Goal: Information Seeking & Learning: Compare options

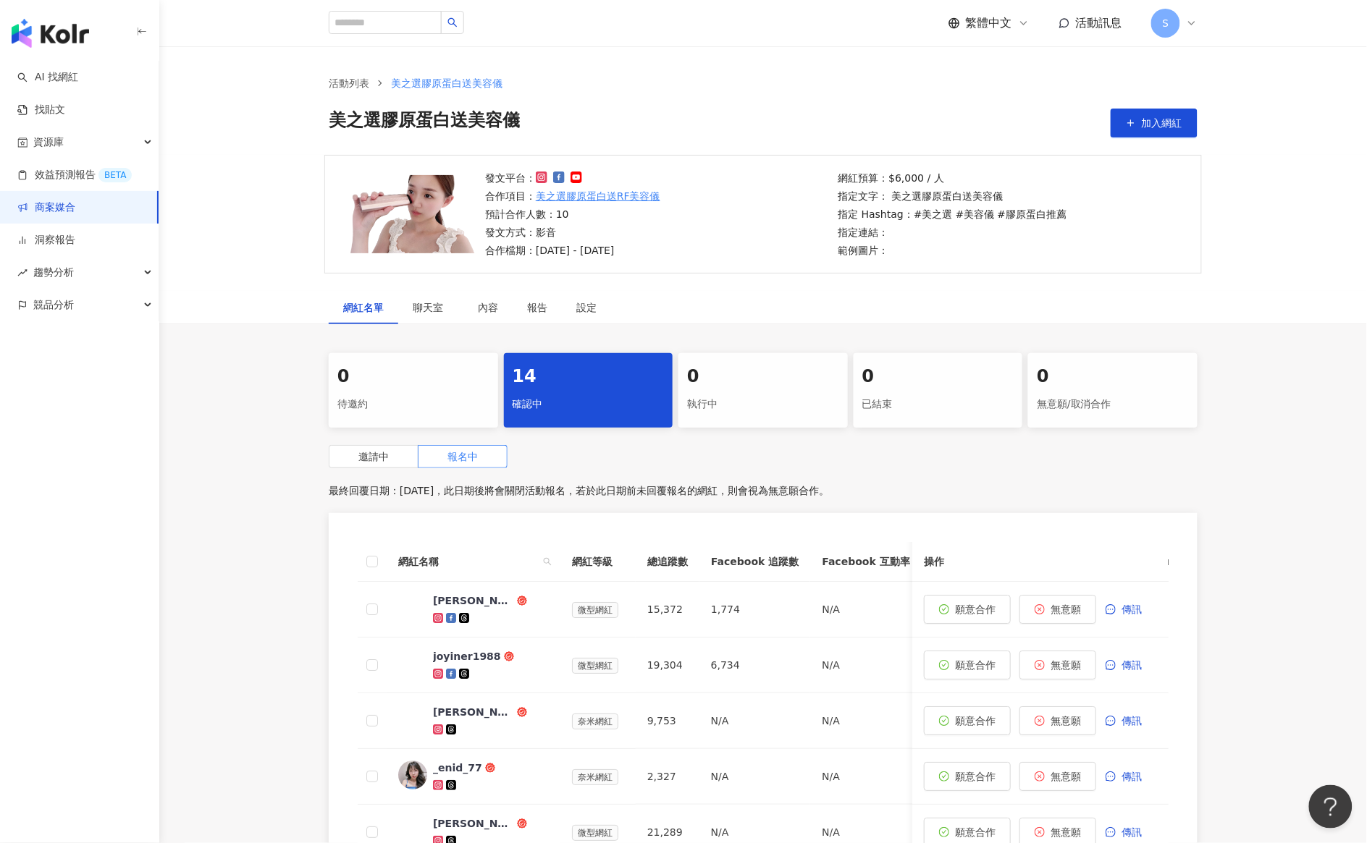
scroll to position [271, 0]
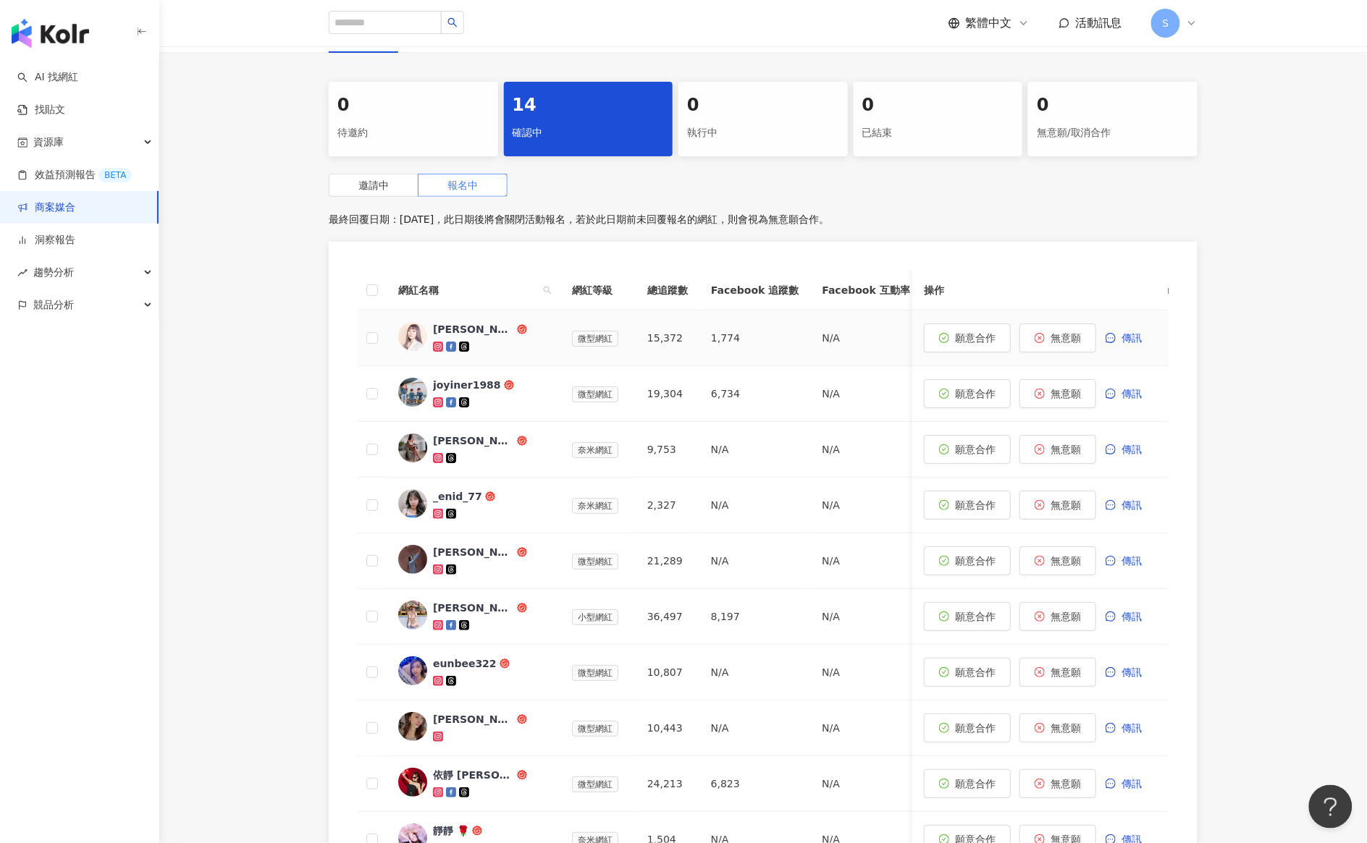
click at [450, 328] on div "黃靜靜Ivy" at bounding box center [473, 329] width 81 height 14
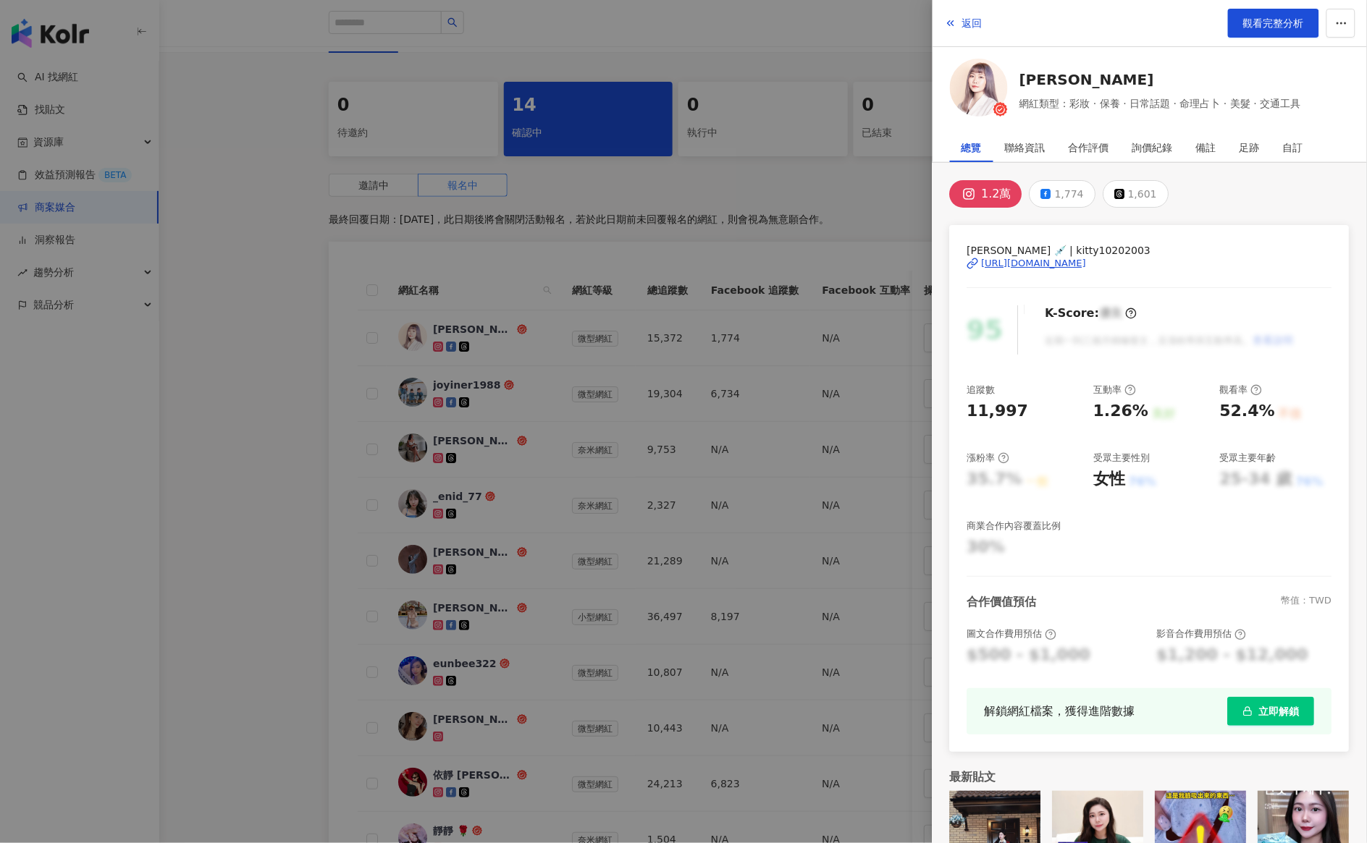
click at [1032, 258] on div "https://www.instagram.com/kitty10202003/" at bounding box center [1033, 263] width 105 height 13
click at [256, 246] on div at bounding box center [683, 421] width 1367 height 843
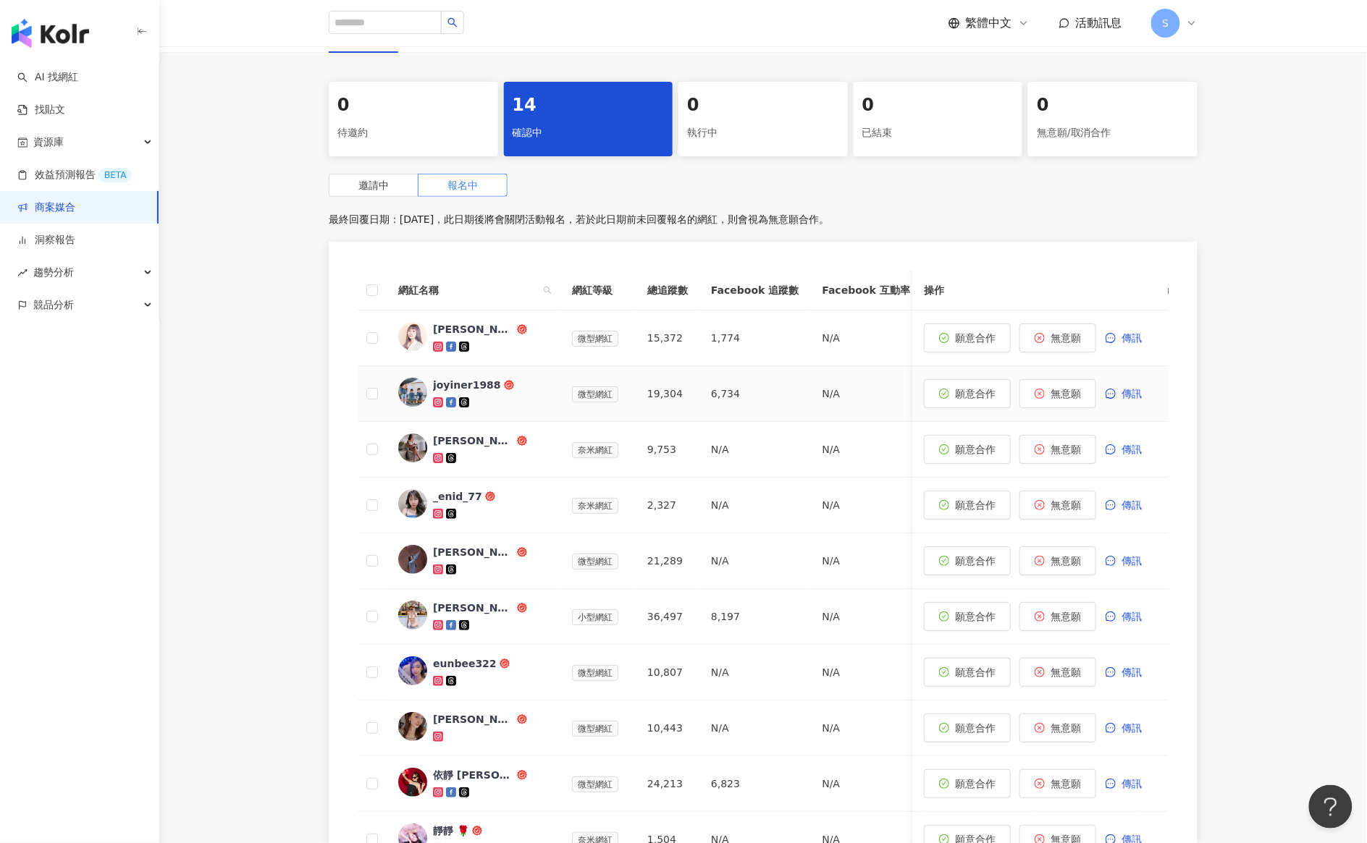
click at [456, 384] on div "joyiner1988" at bounding box center [467, 385] width 68 height 14
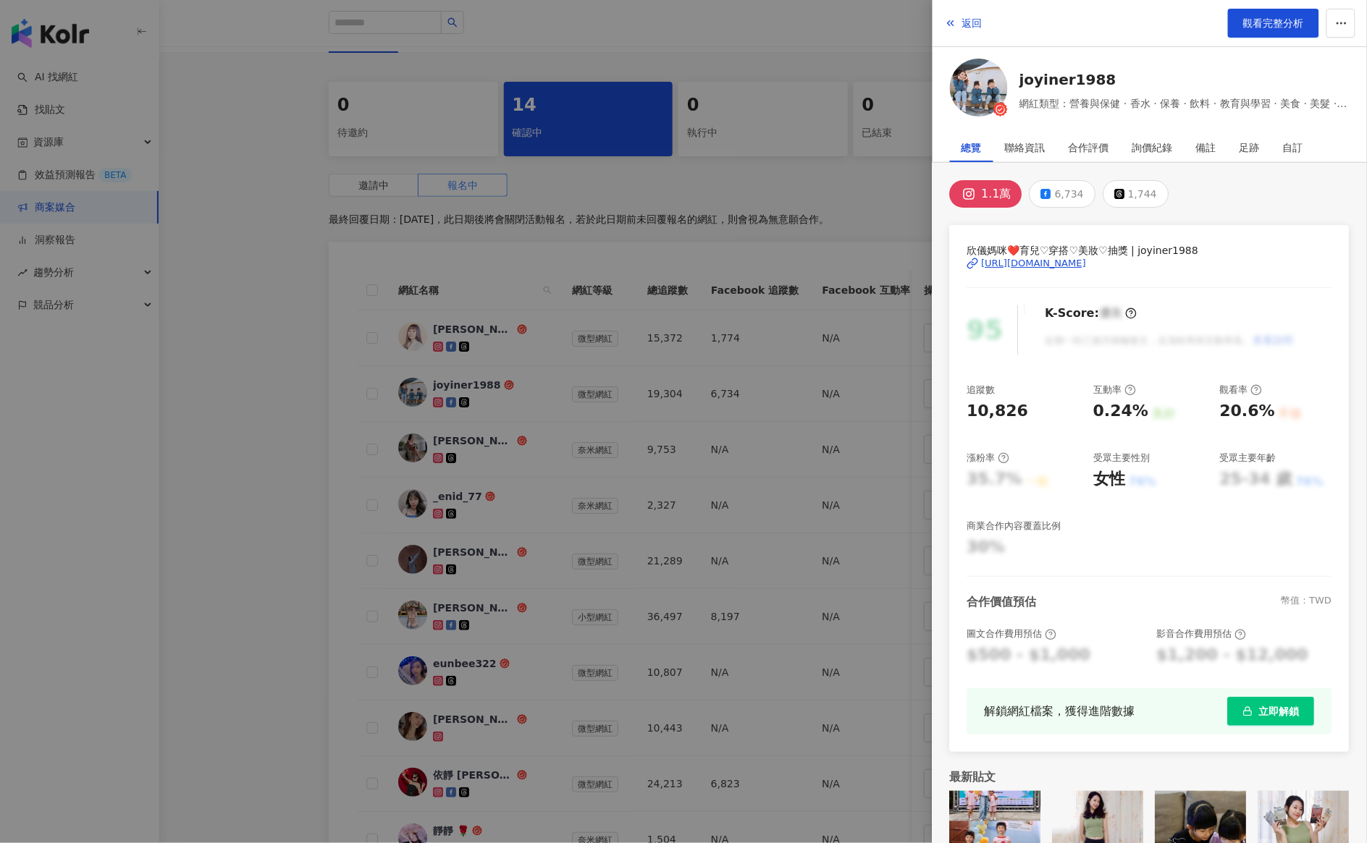
click at [1022, 262] on div "https://www.instagram.com/joyiner1988/" at bounding box center [1033, 263] width 105 height 13
click at [228, 355] on div at bounding box center [683, 421] width 1367 height 843
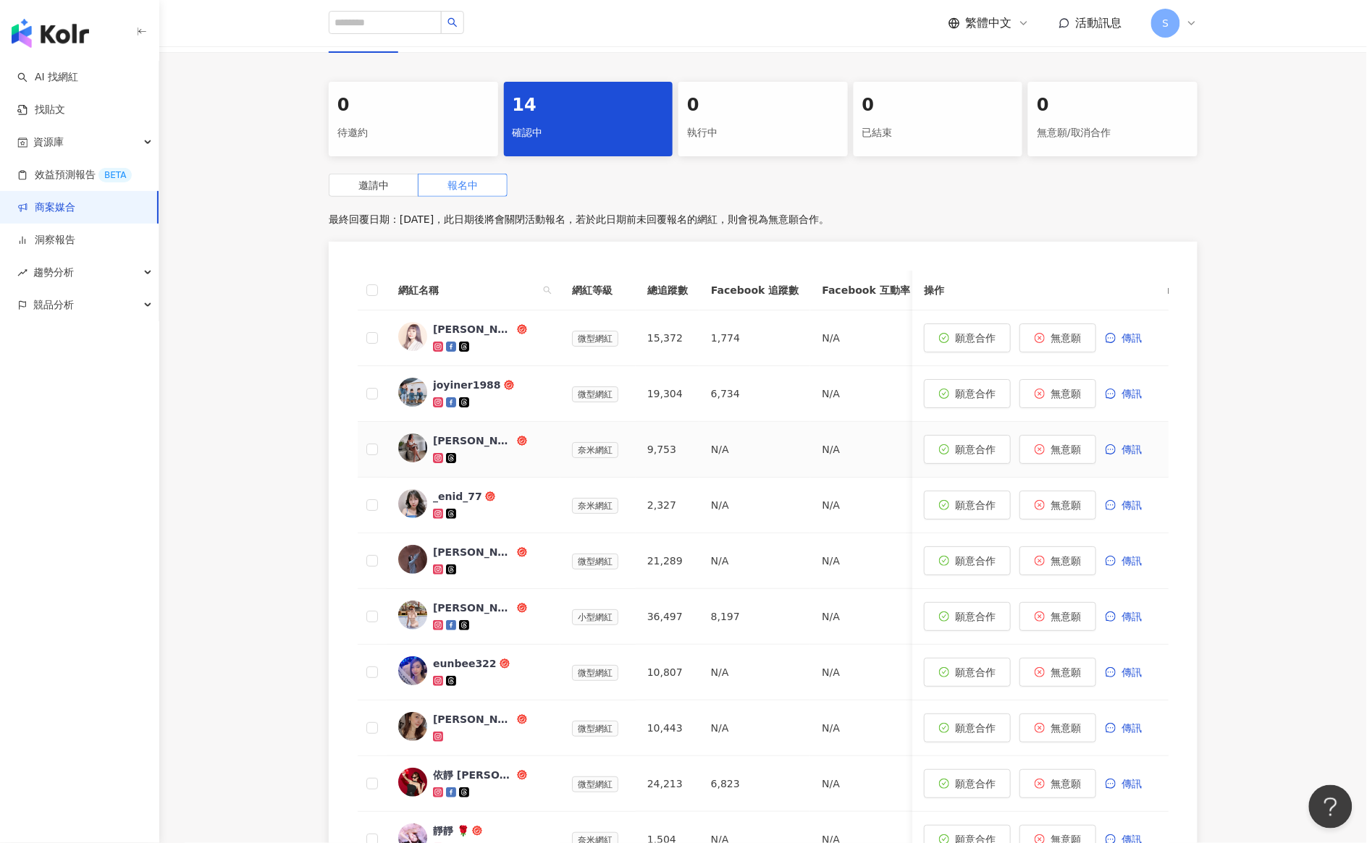
click at [447, 439] on div "Emily" at bounding box center [473, 441] width 81 height 14
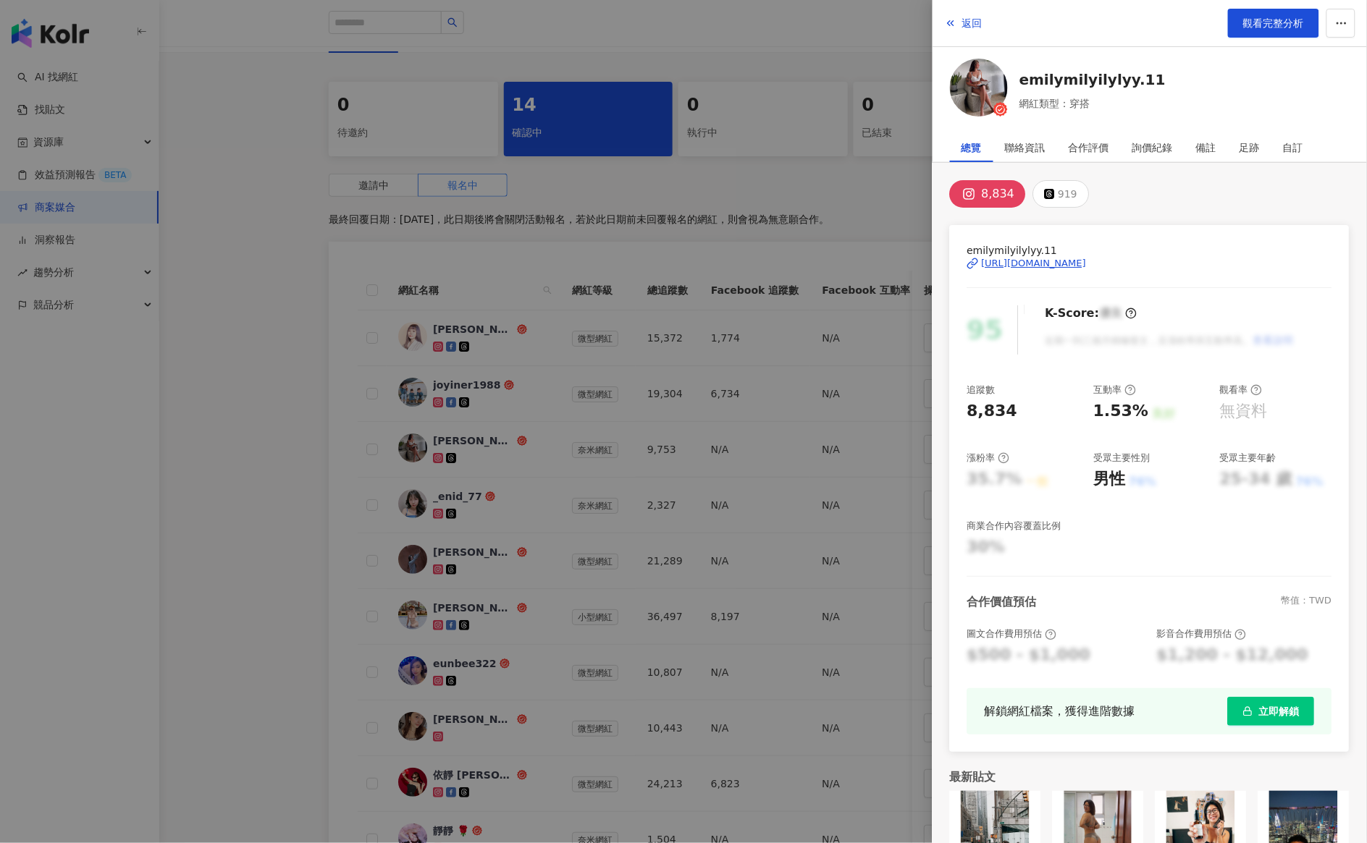
click at [1035, 265] on div "https://www.instagram.com/emilymilyilylyy.11/" at bounding box center [1033, 263] width 105 height 13
click at [295, 454] on div at bounding box center [683, 421] width 1367 height 843
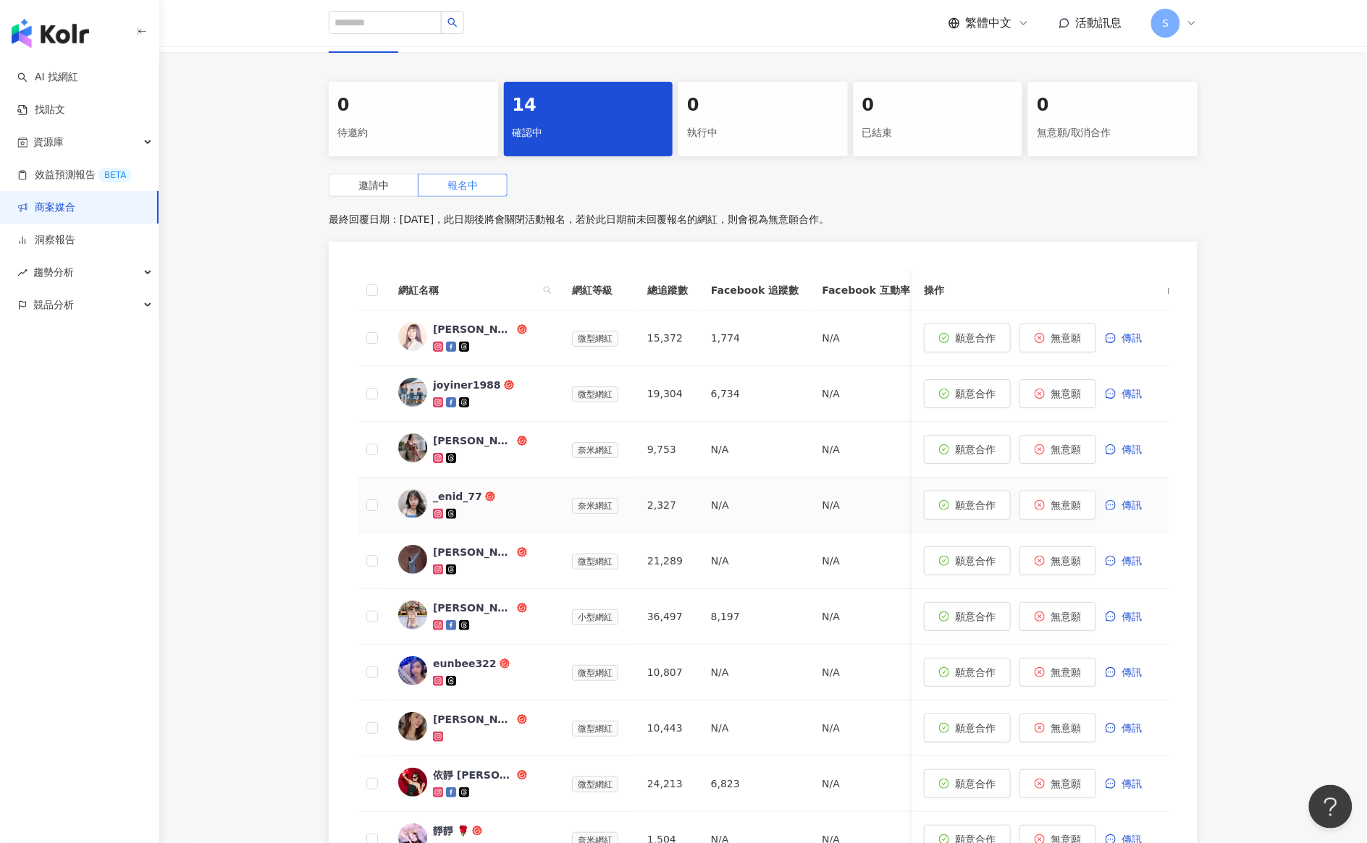
click at [465, 498] on div "_enid_77" at bounding box center [457, 496] width 49 height 14
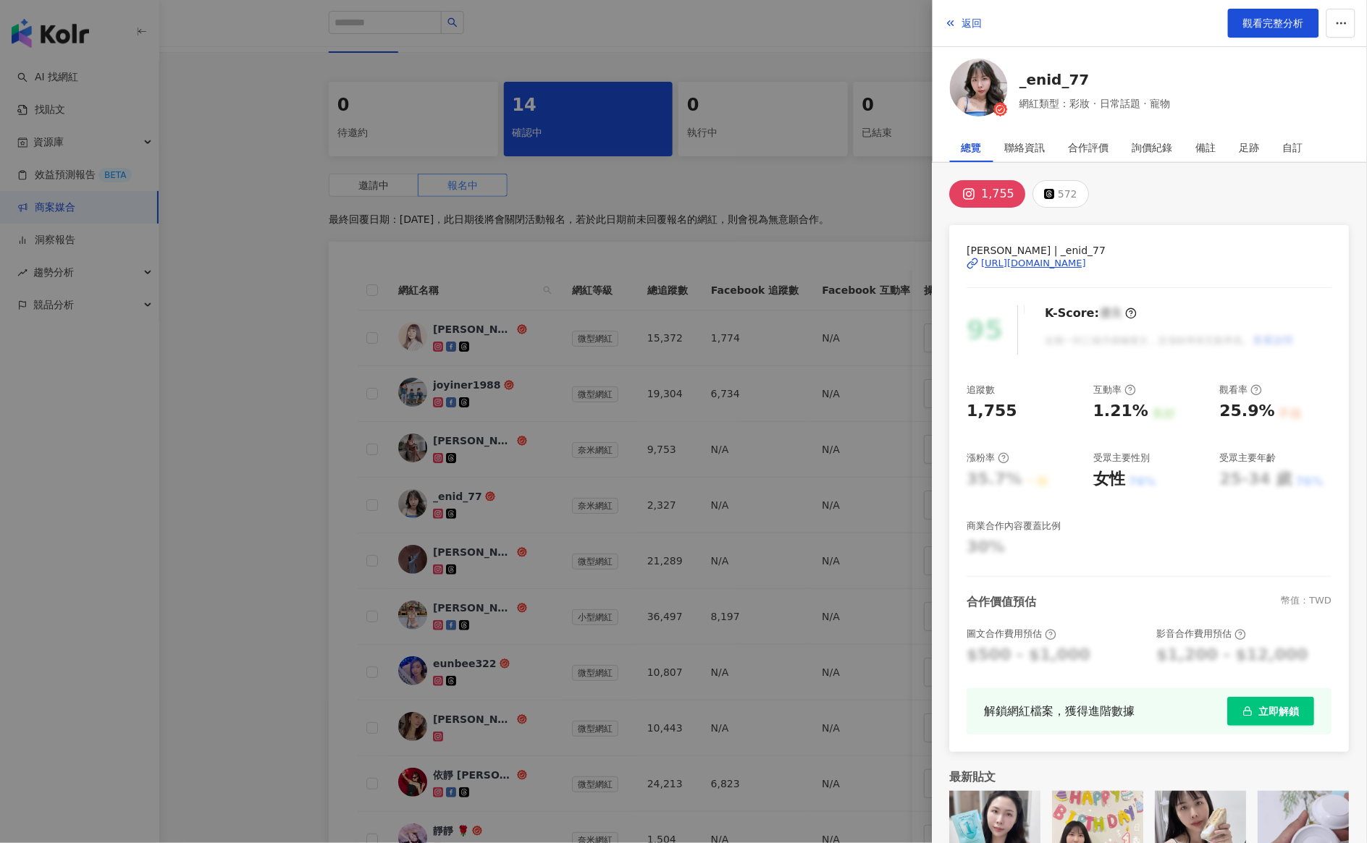
click at [1035, 266] on div "https://www.instagram.com/_enid_77/" at bounding box center [1033, 263] width 105 height 13
click at [279, 341] on div at bounding box center [683, 421] width 1367 height 843
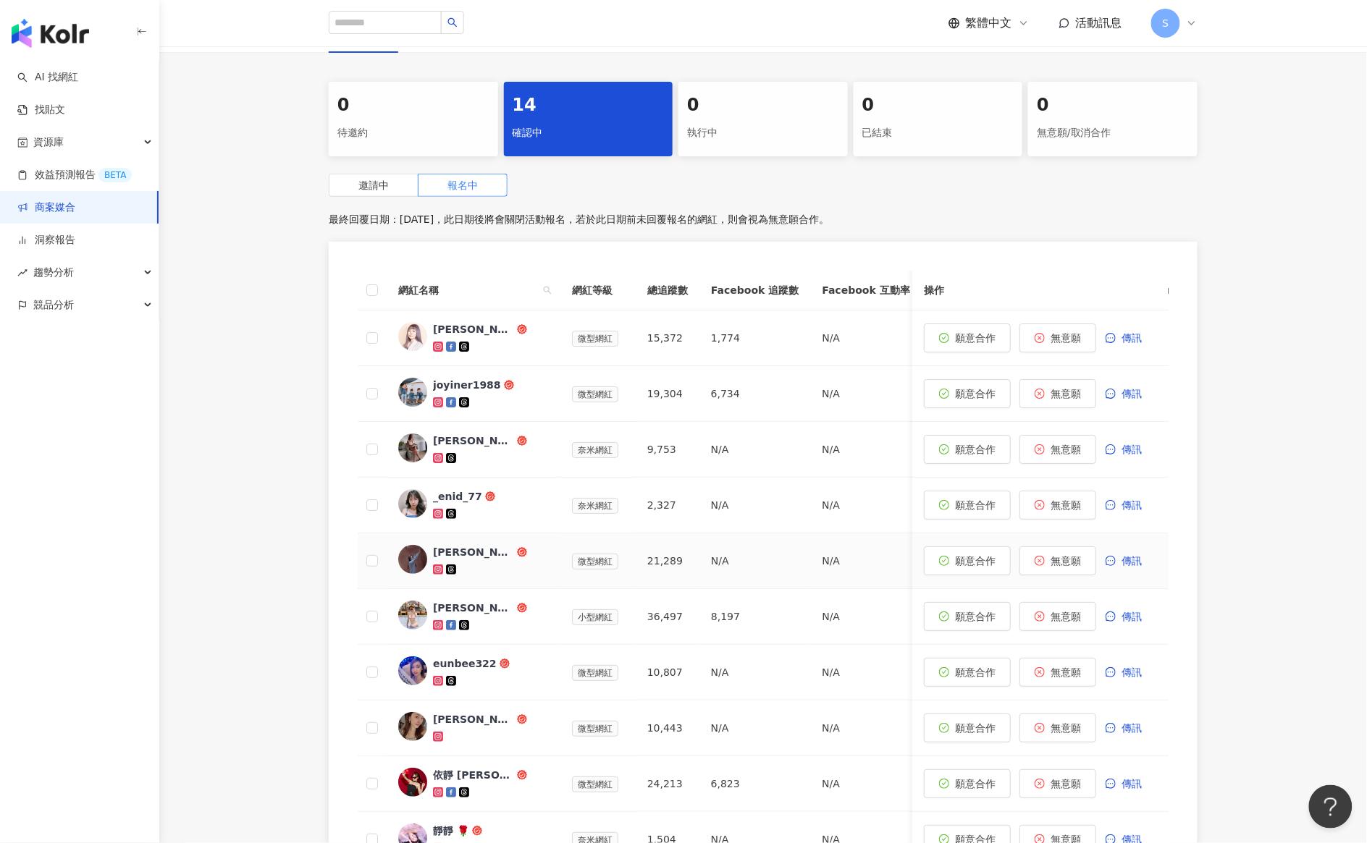
click at [458, 552] on div "yu芷妤" at bounding box center [473, 552] width 81 height 14
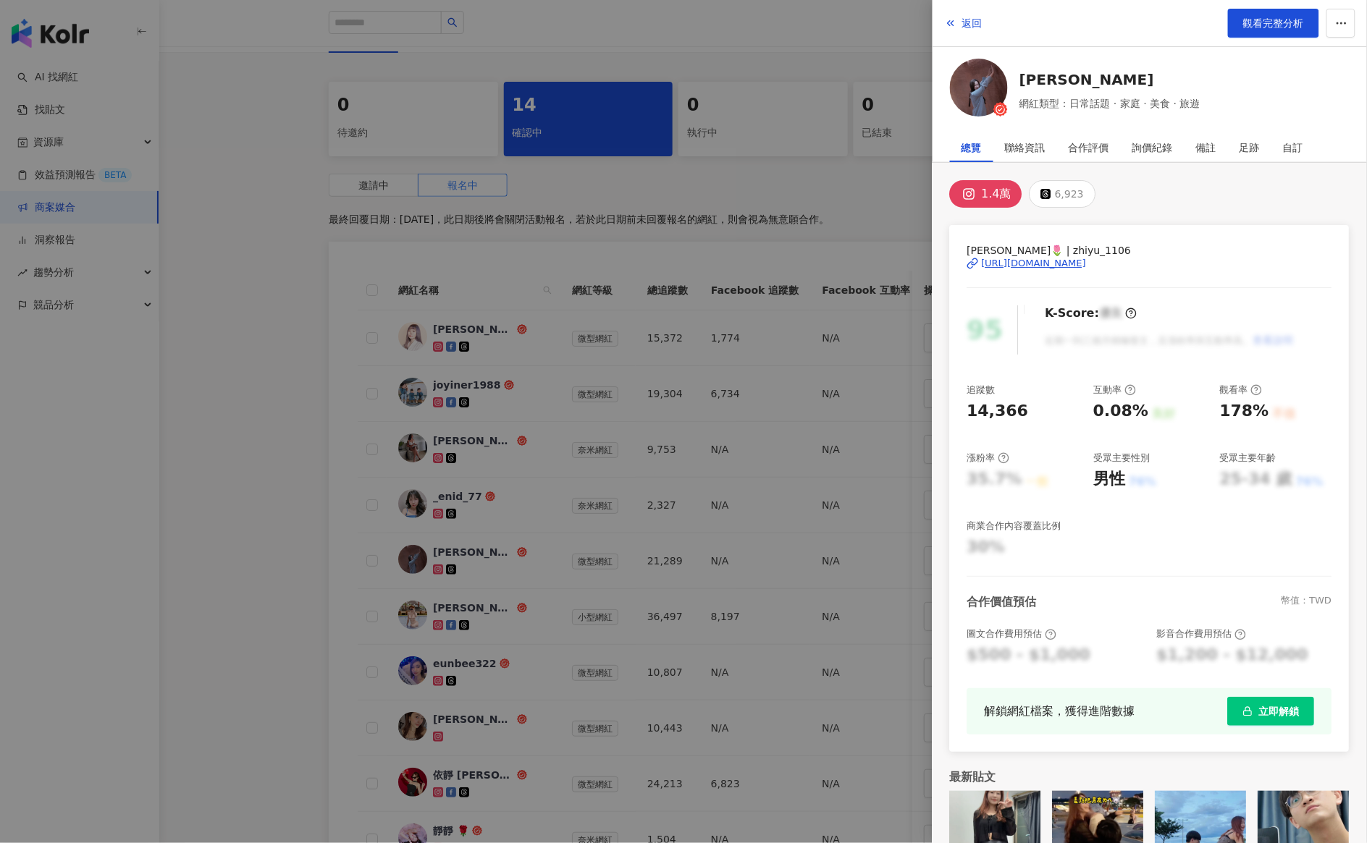
click at [1037, 262] on div "https://www.instagram.com/zhiyu_1106/" at bounding box center [1033, 263] width 105 height 13
click at [319, 305] on div at bounding box center [683, 421] width 1367 height 843
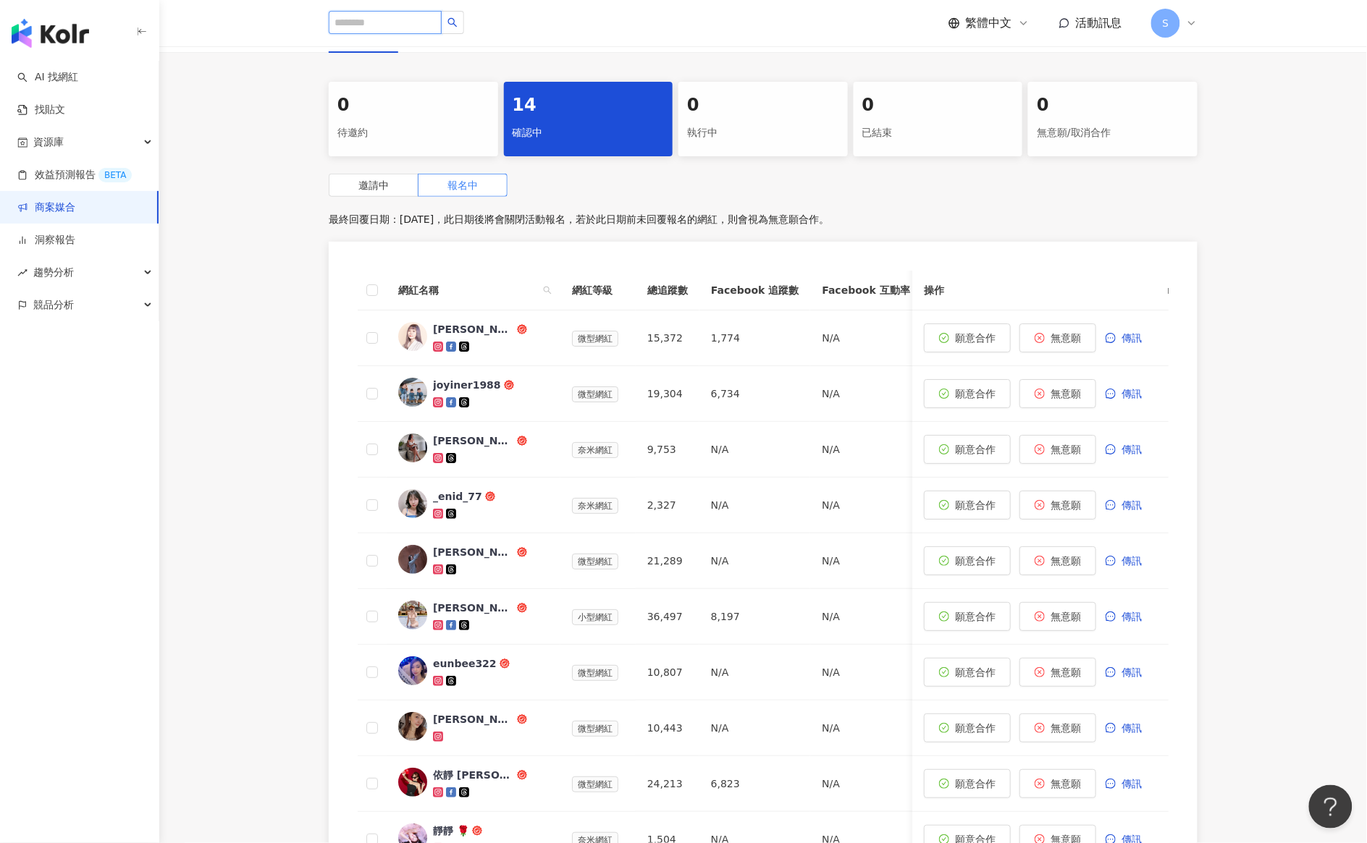
click at [407, 18] on input "search" at bounding box center [385, 22] width 113 height 23
paste input "**********"
type input "**********"
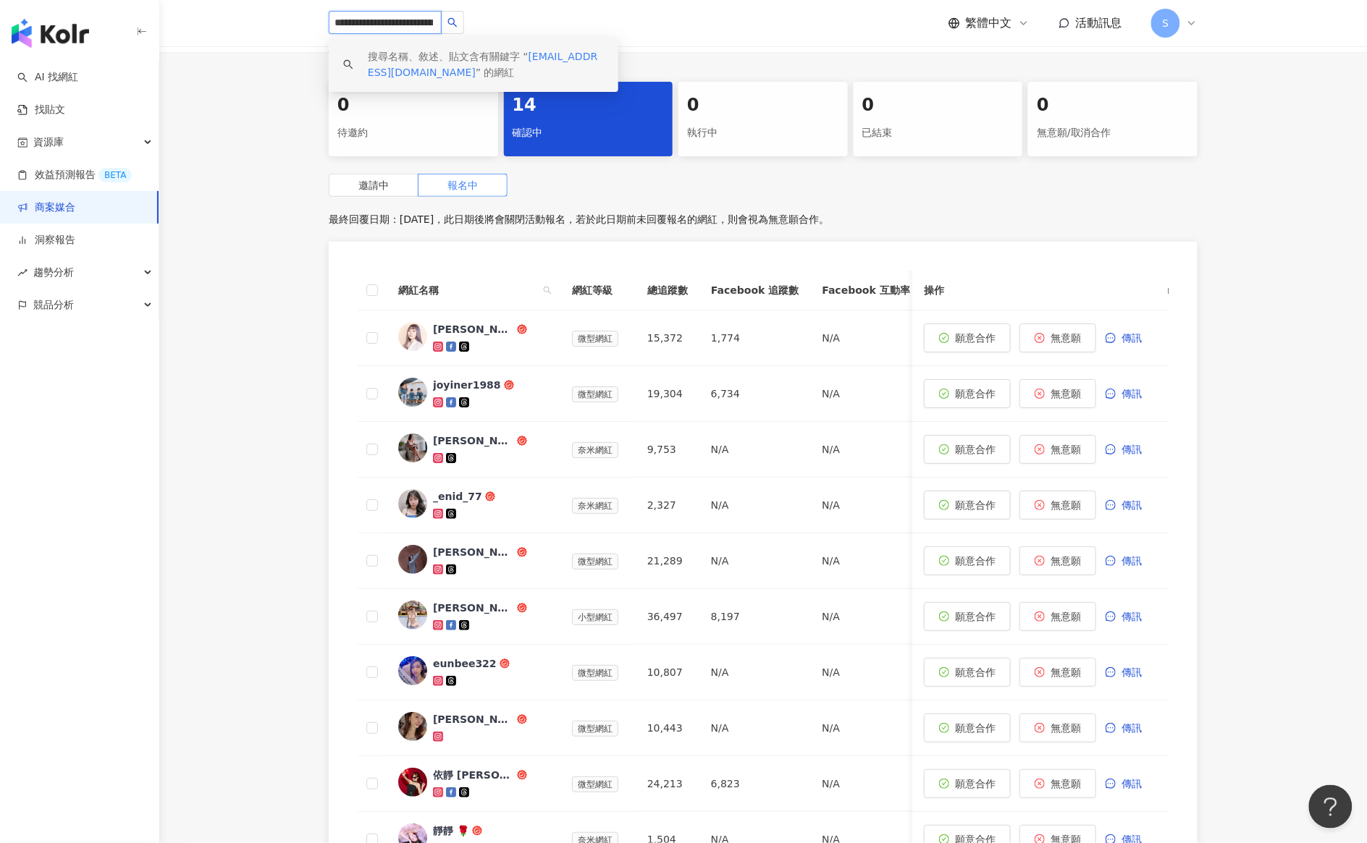
scroll to position [0, 59]
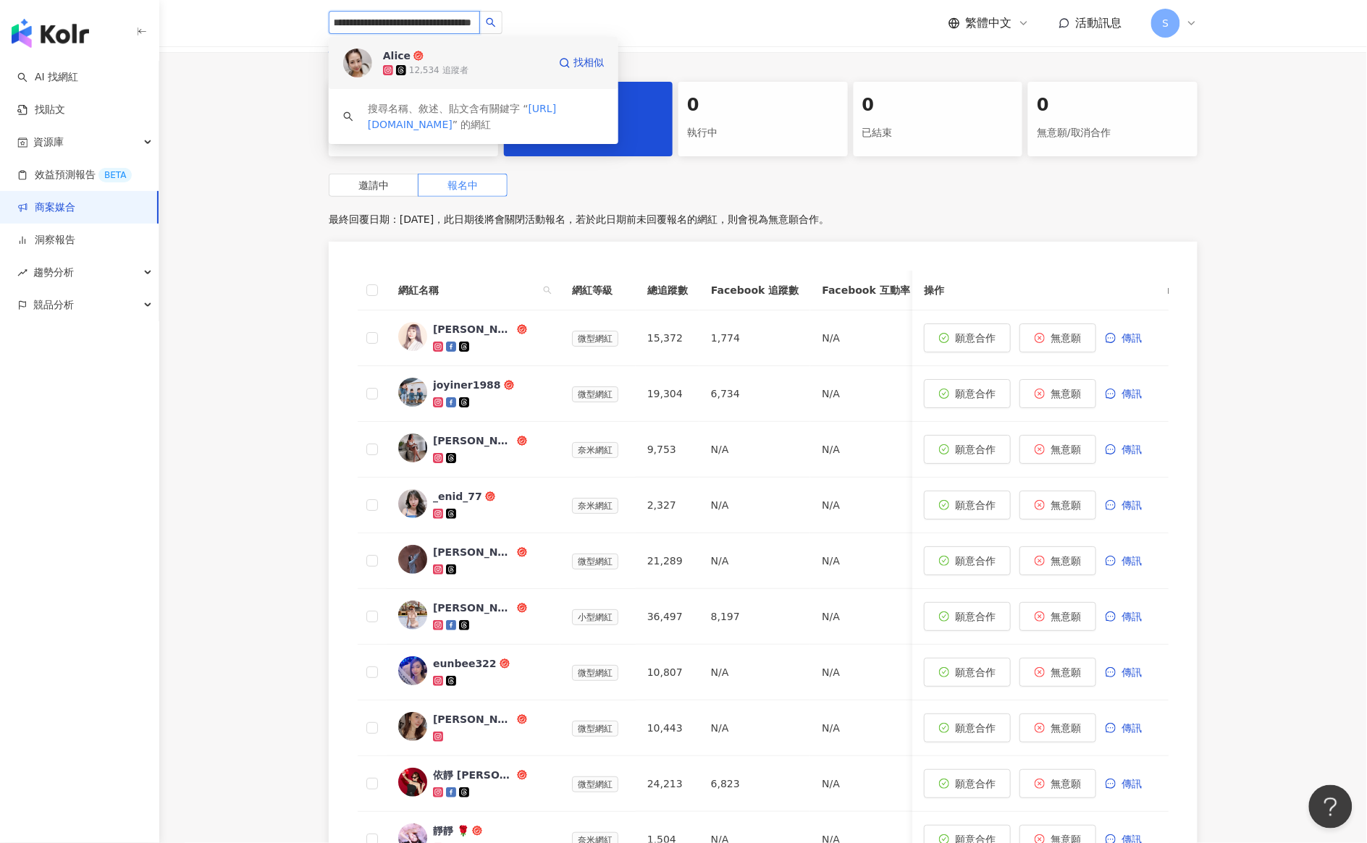
click at [384, 65] on icon at bounding box center [388, 70] width 10 height 10
type input "**********"
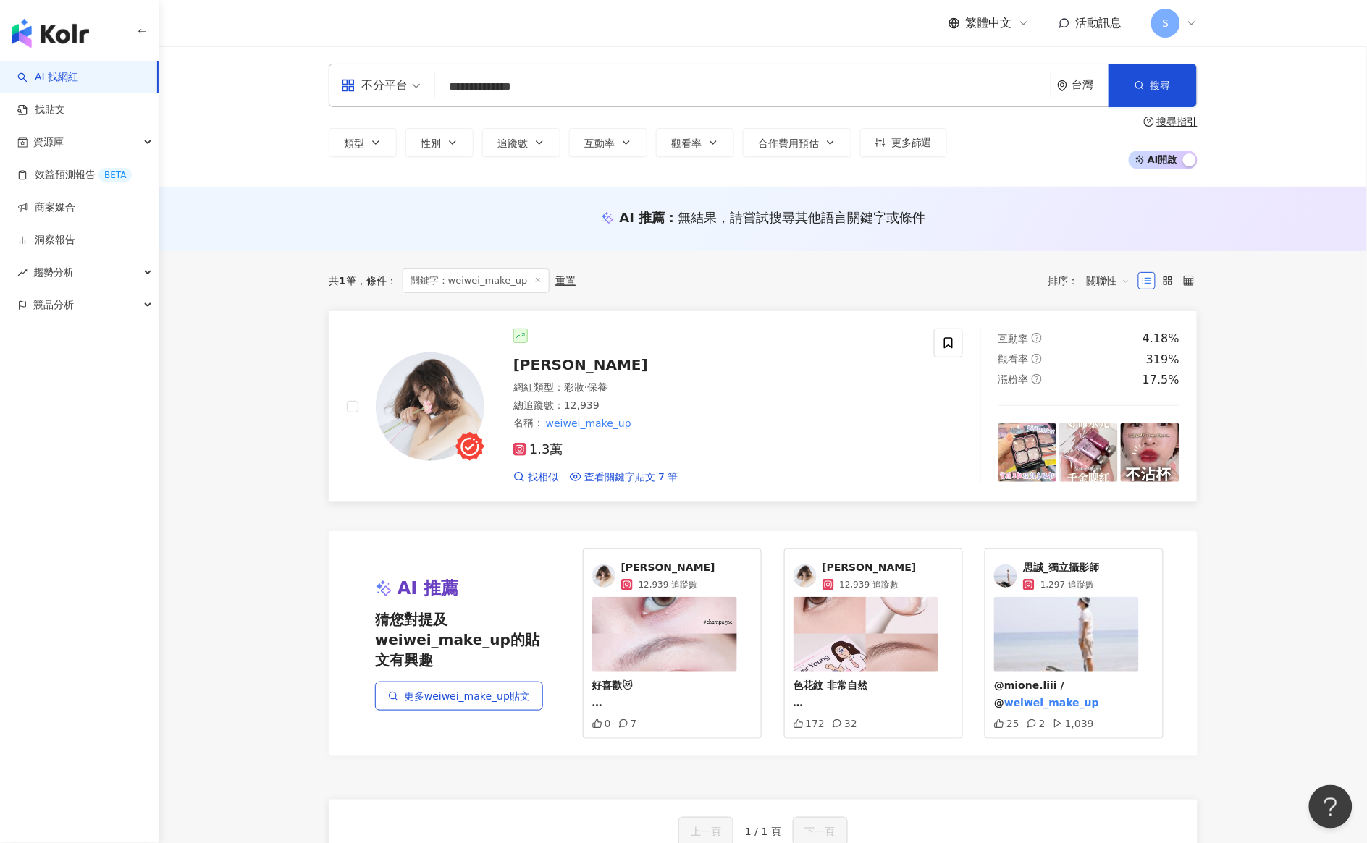
click at [555, 367] on span "Weiwei暐暐" at bounding box center [580, 364] width 135 height 17
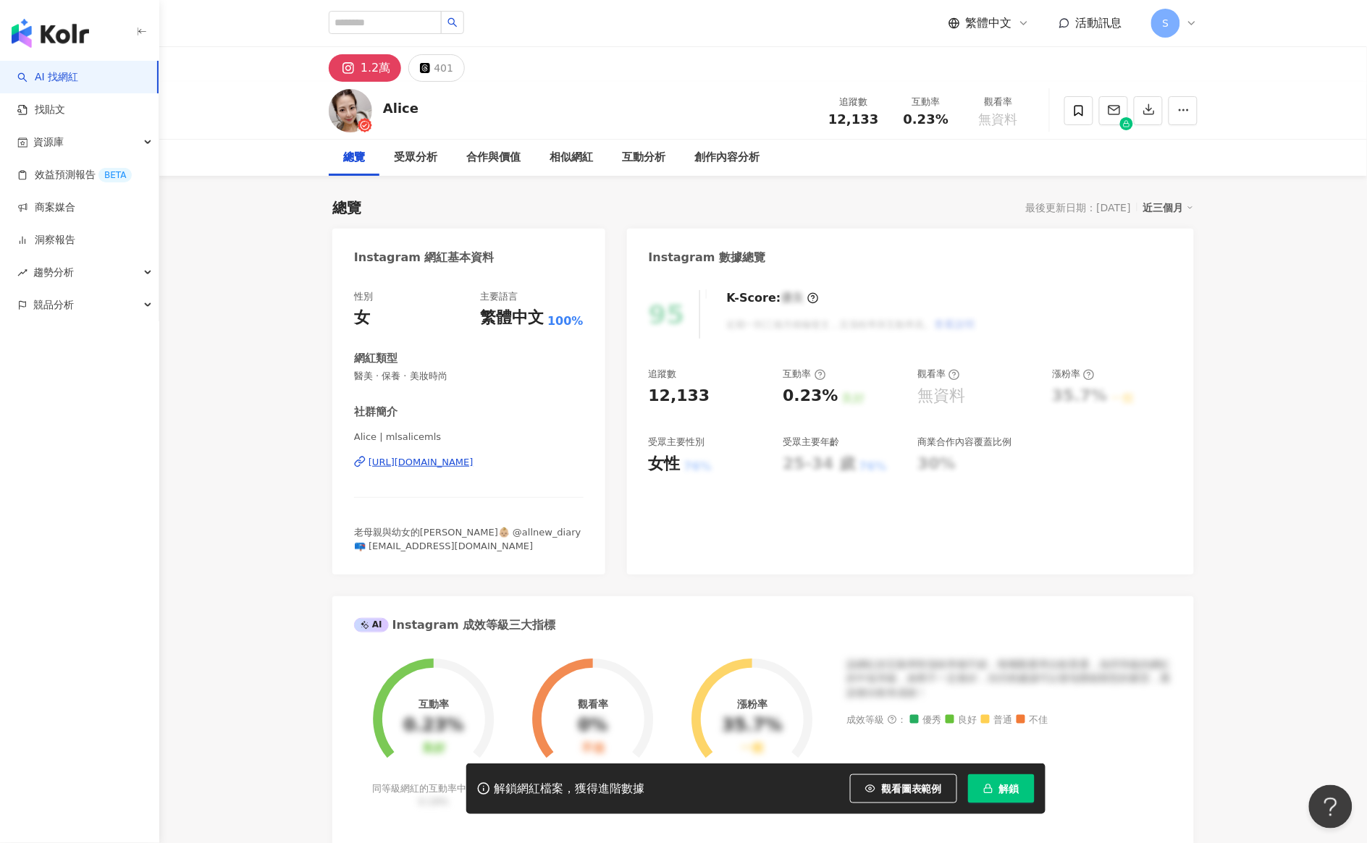
click at [1008, 793] on span "解鎖" at bounding box center [1009, 789] width 20 height 12
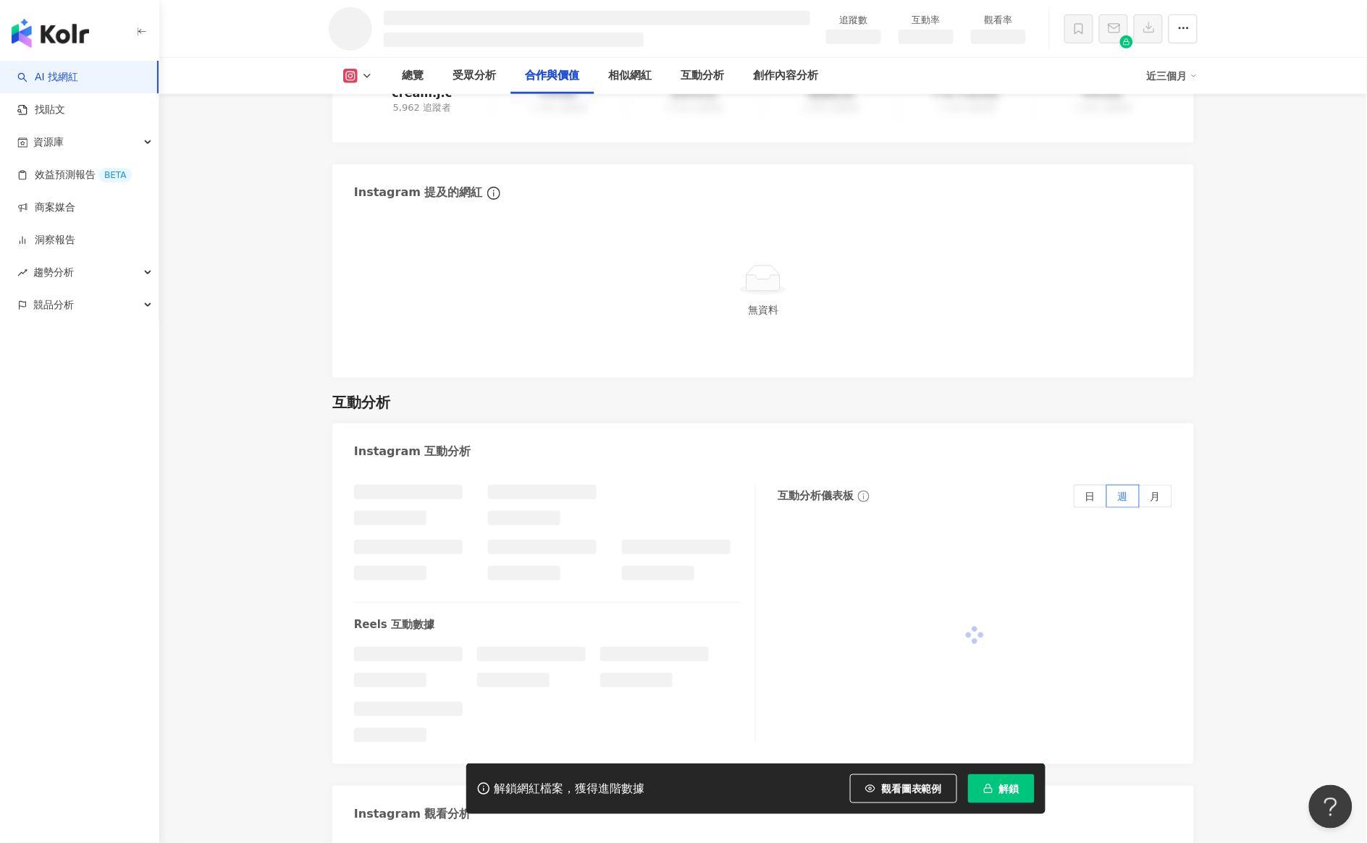
scroll to position [2130, 0]
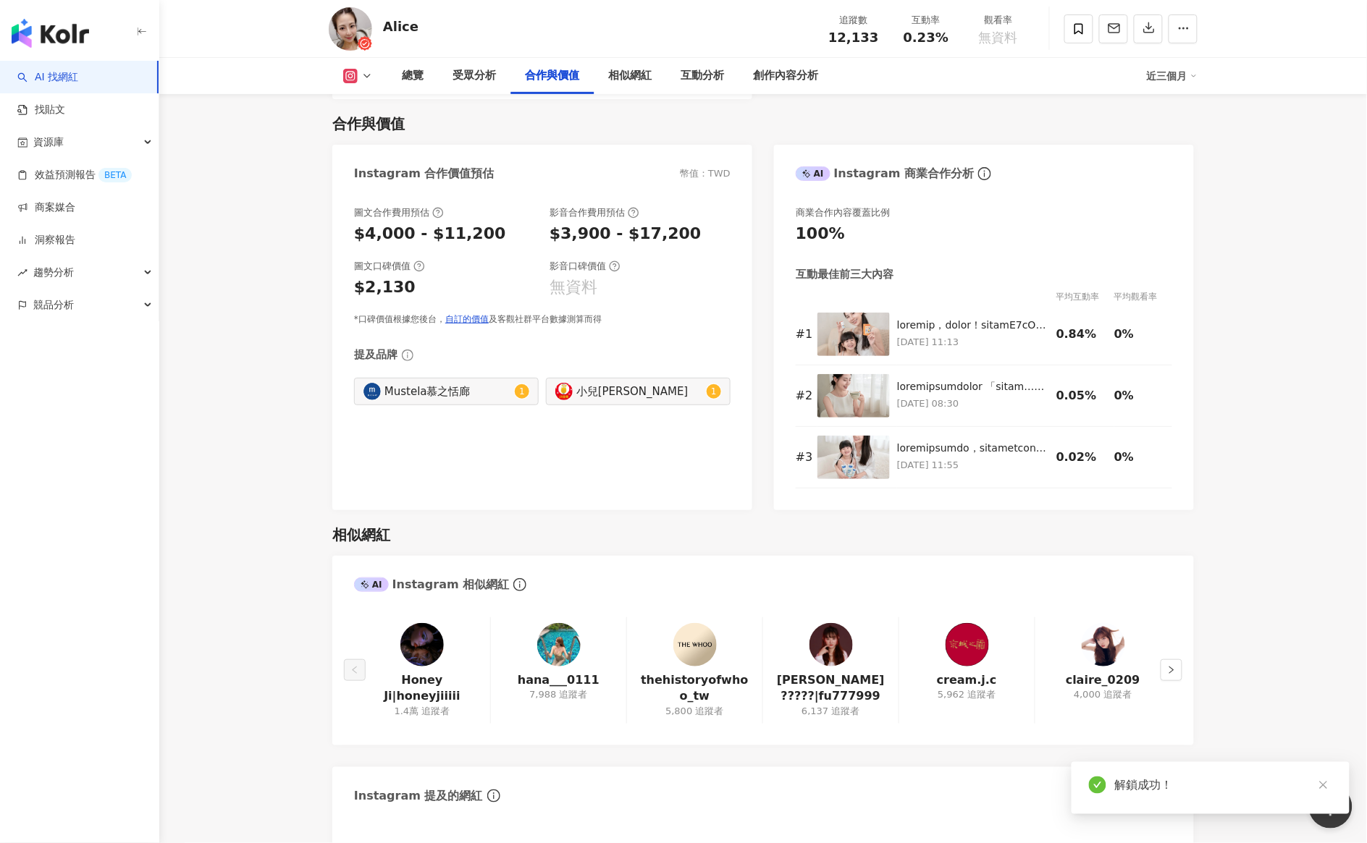
scroll to position [2195, 0]
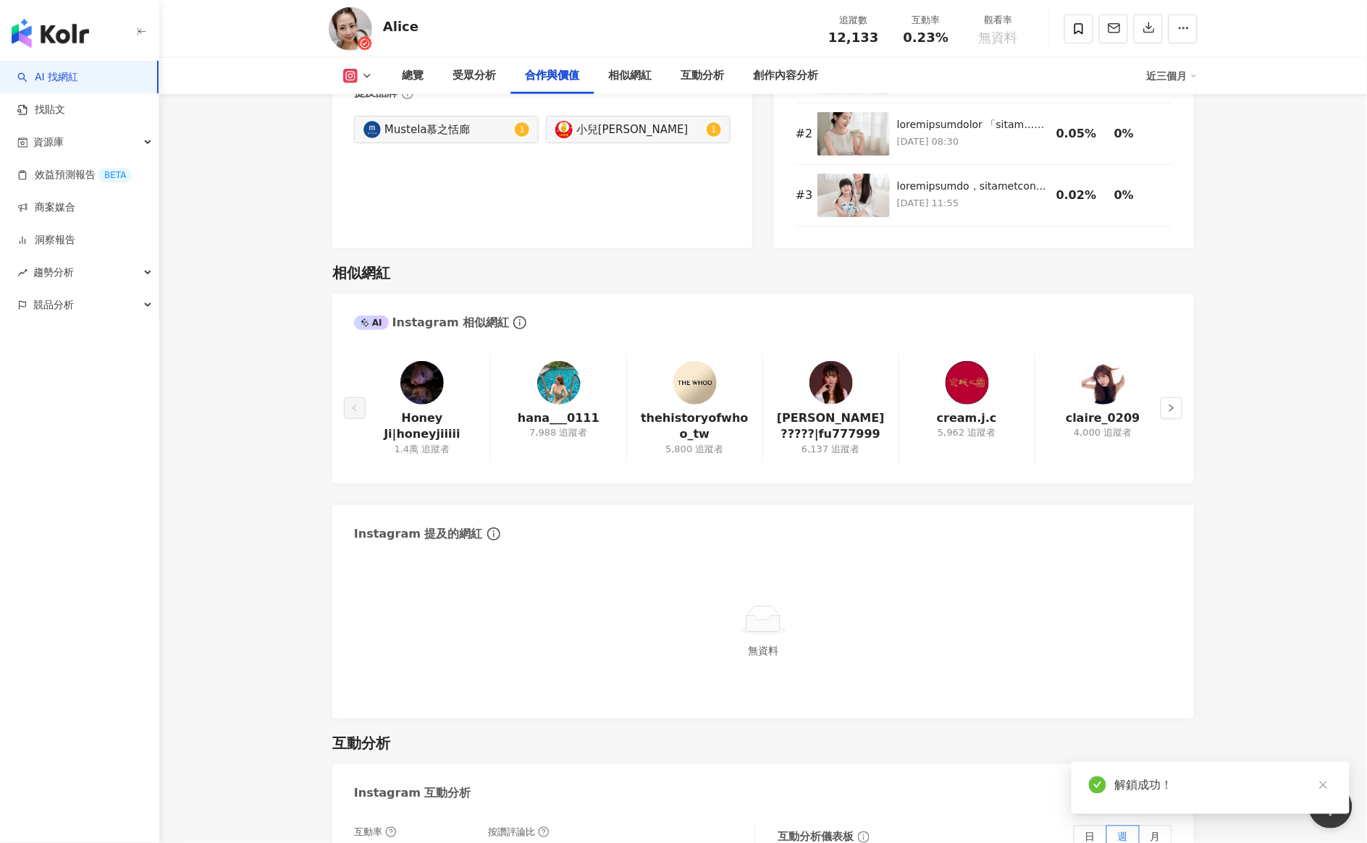
click at [840, 389] on img at bounding box center [830, 382] width 43 height 43
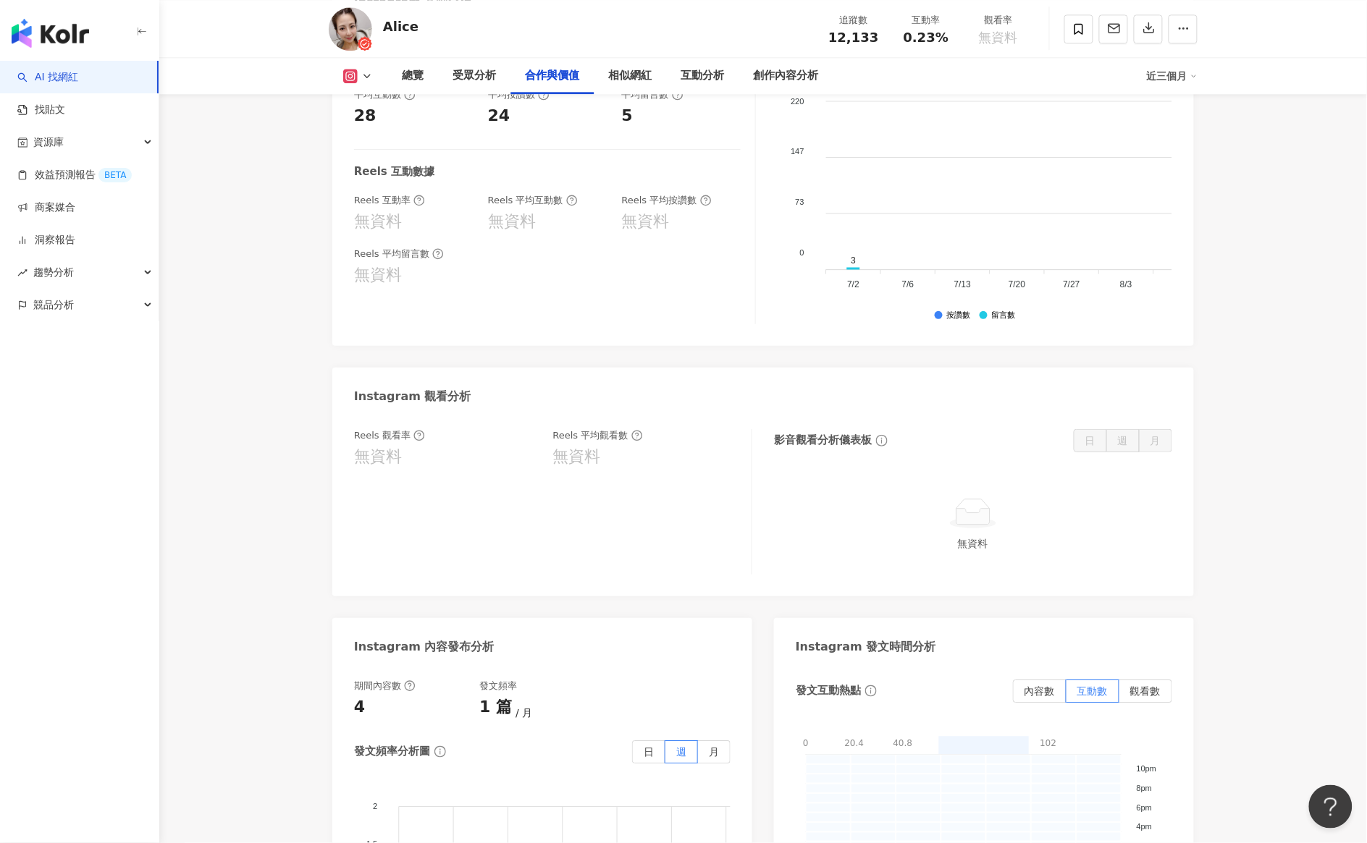
scroll to position [2171, 0]
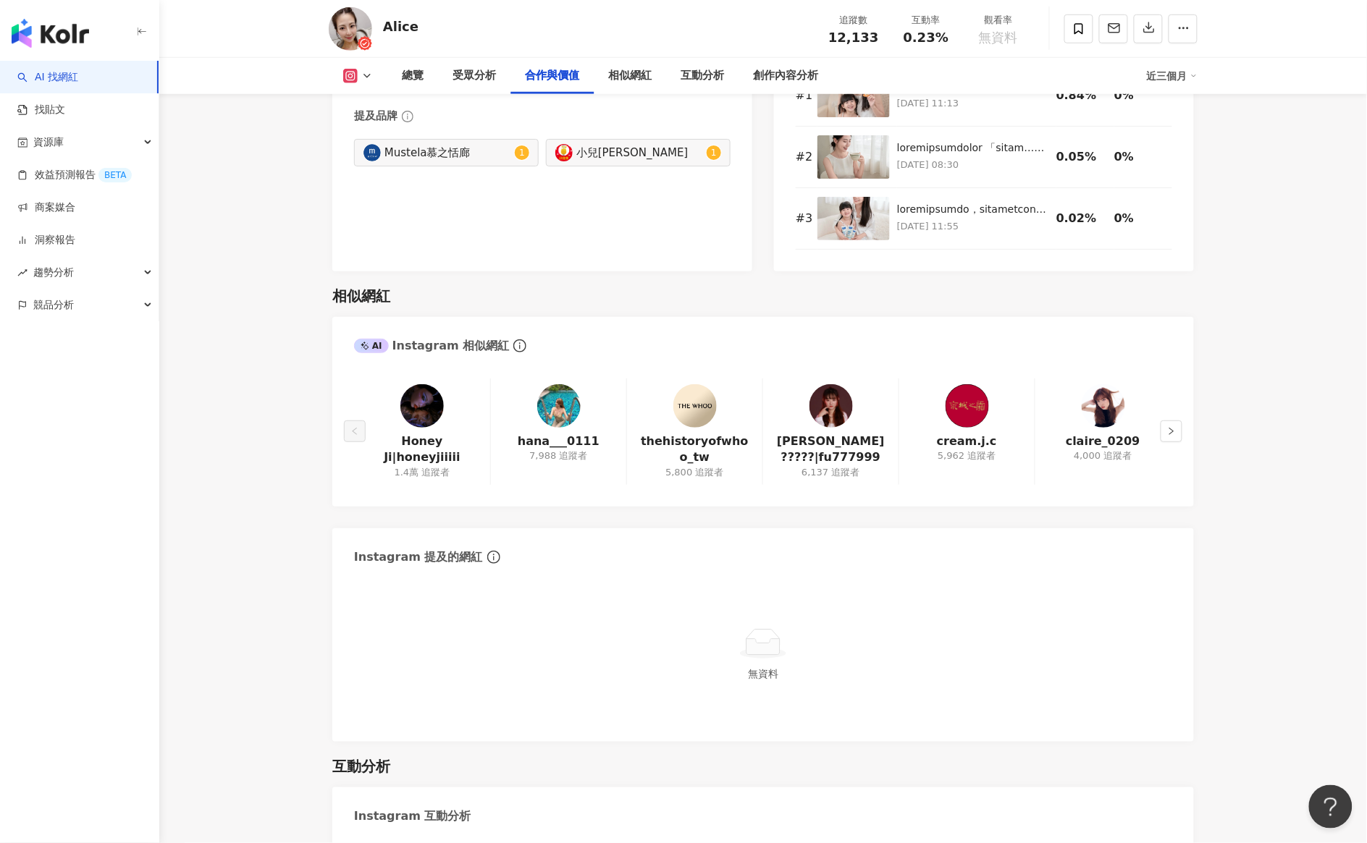
click at [562, 418] on img at bounding box center [558, 405] width 43 height 43
click at [1092, 426] on img at bounding box center [1102, 405] width 43 height 43
click at [1176, 439] on button "button" at bounding box center [1171, 432] width 22 height 22
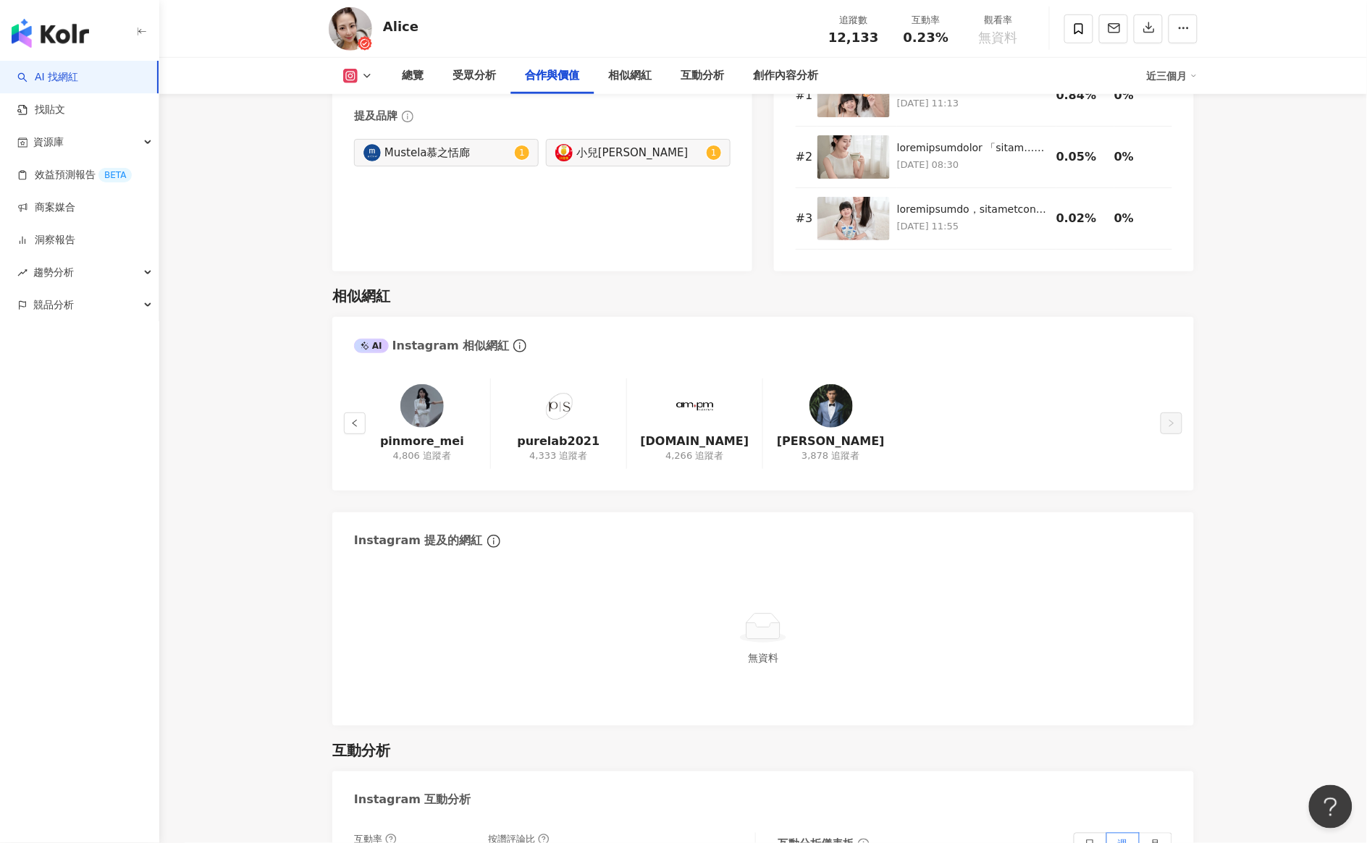
click at [442, 417] on img at bounding box center [421, 405] width 43 height 43
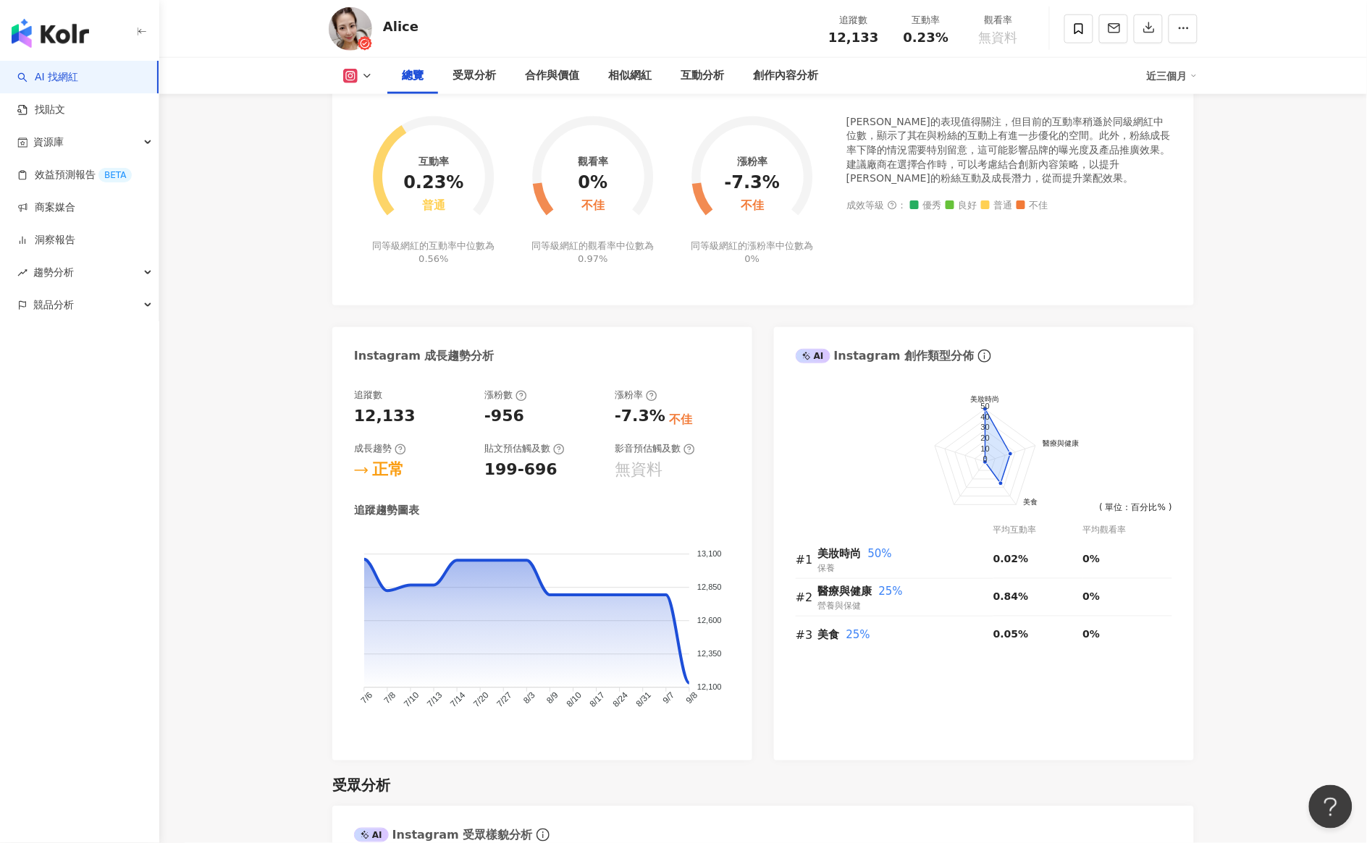
scroll to position [0, 0]
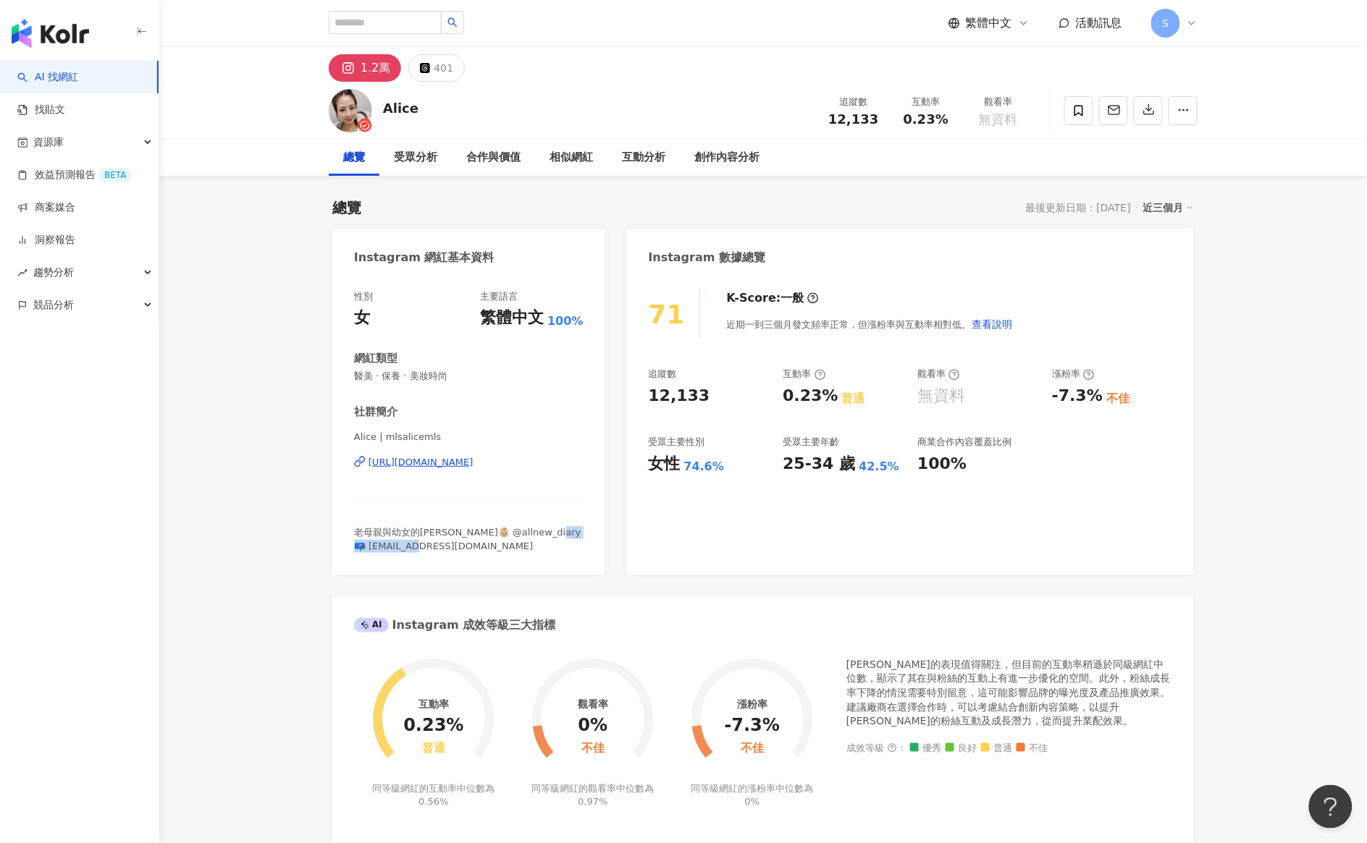
drag, startPoint x: 370, startPoint y: 562, endPoint x: 463, endPoint y: 562, distance: 93.4
click at [463, 552] on div "老母親與幼女的日常 妍妍👶🏼 @allnew_diary 📪 yki0115@gmail.com" at bounding box center [468, 539] width 229 height 26
copy span "0115@gmail.com"
click at [856, 543] on div "71 K-Score : 一般 近期一到三個月發文頻率正常，但漲粉率與互動率相對低。 查看說明 追蹤數 12,133 互動率 0.23% 普通 觀看率 無資料…" at bounding box center [910, 425] width 567 height 299
click at [379, 12] on input "search" at bounding box center [385, 22] width 113 height 23
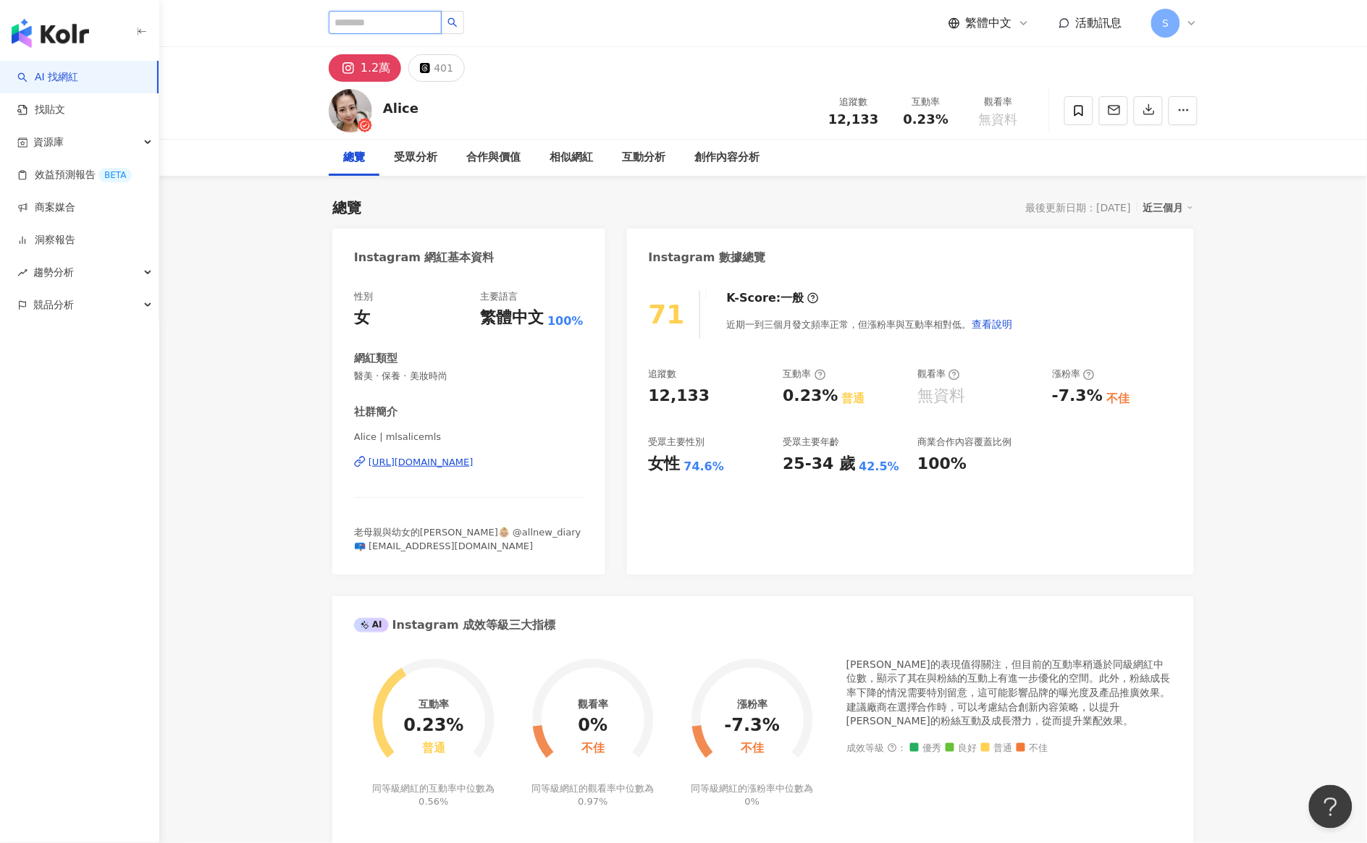
paste input "**********"
type input "**********"
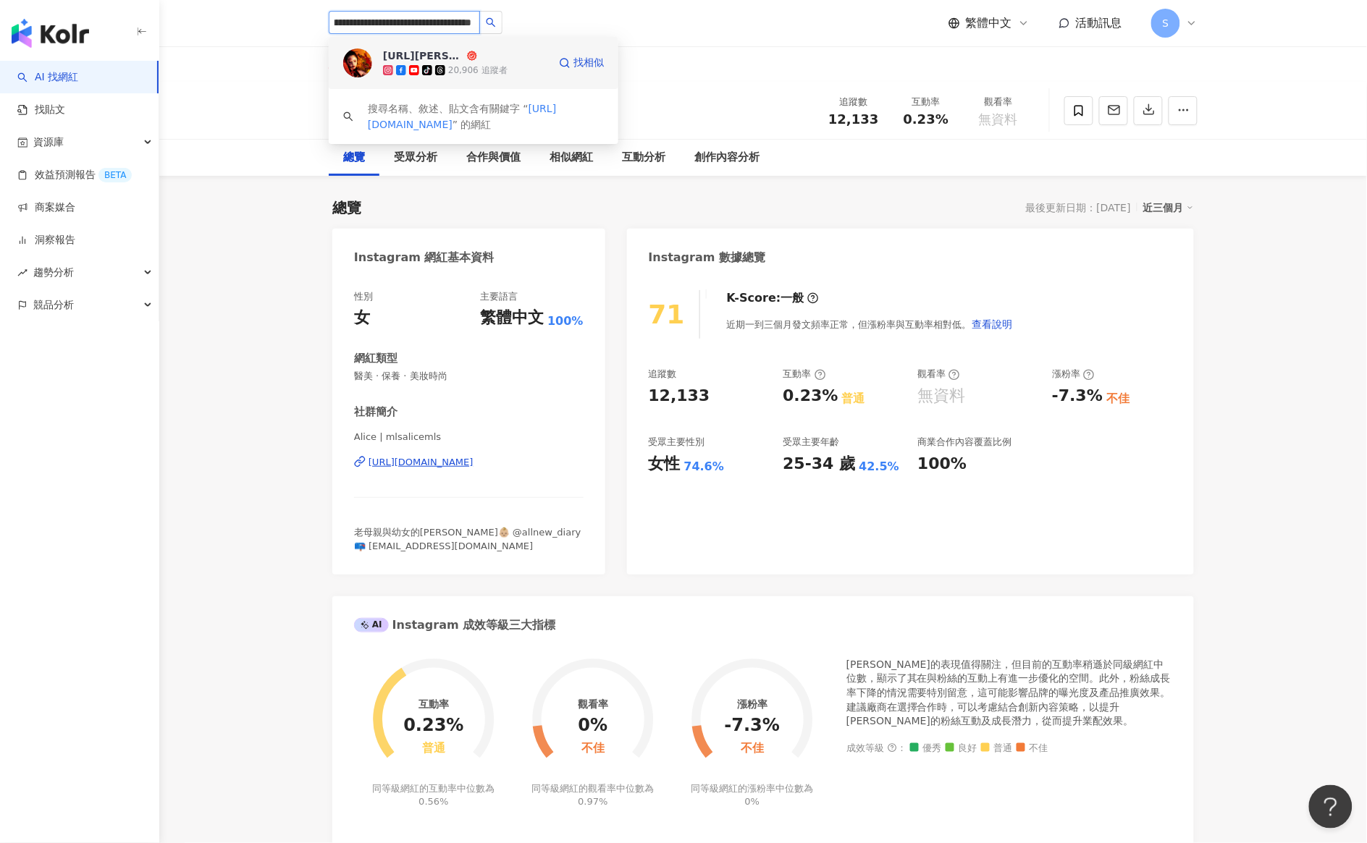
click at [398, 59] on div "Luffy.com路菲船長的美妝日記" at bounding box center [423, 55] width 81 height 14
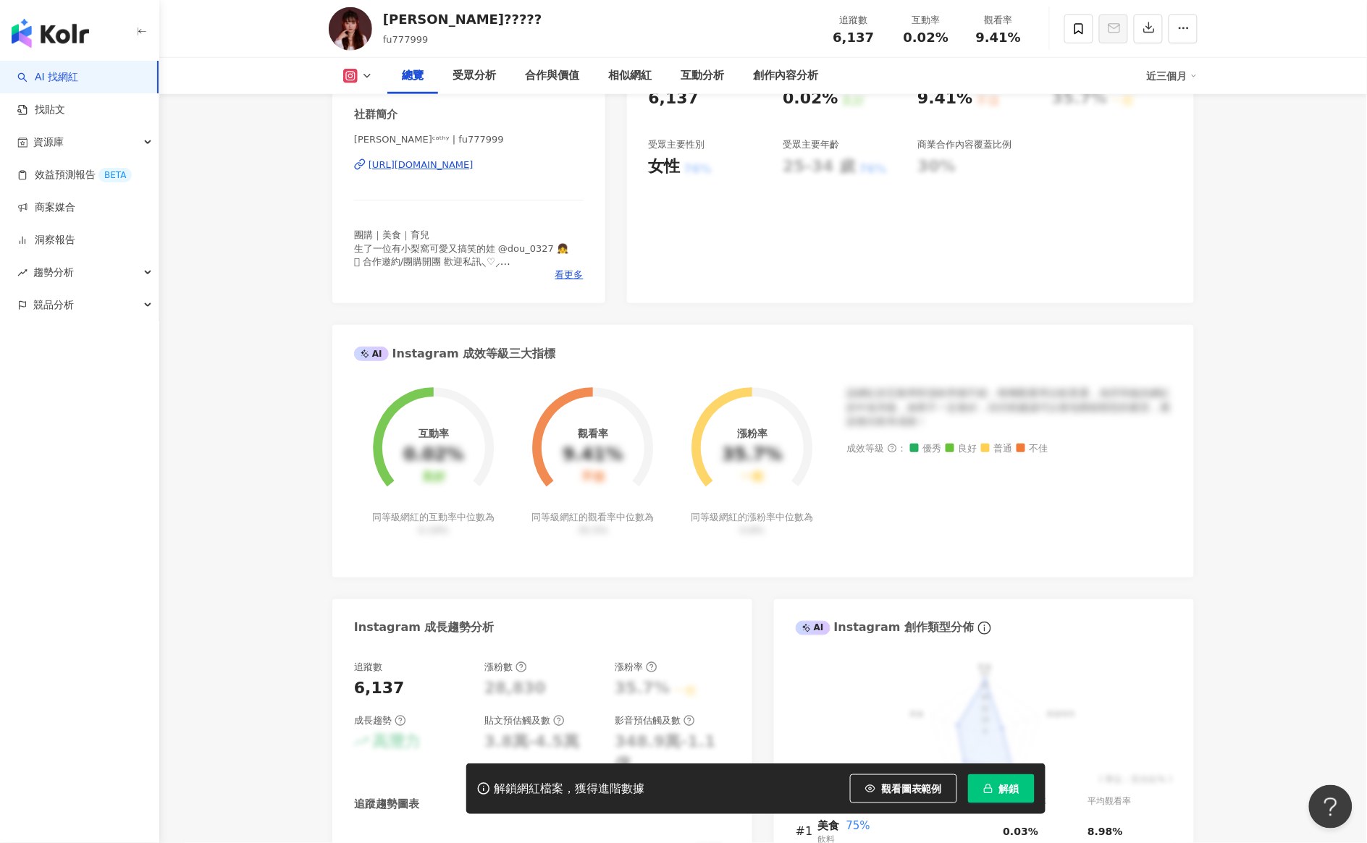
scroll to position [271, 0]
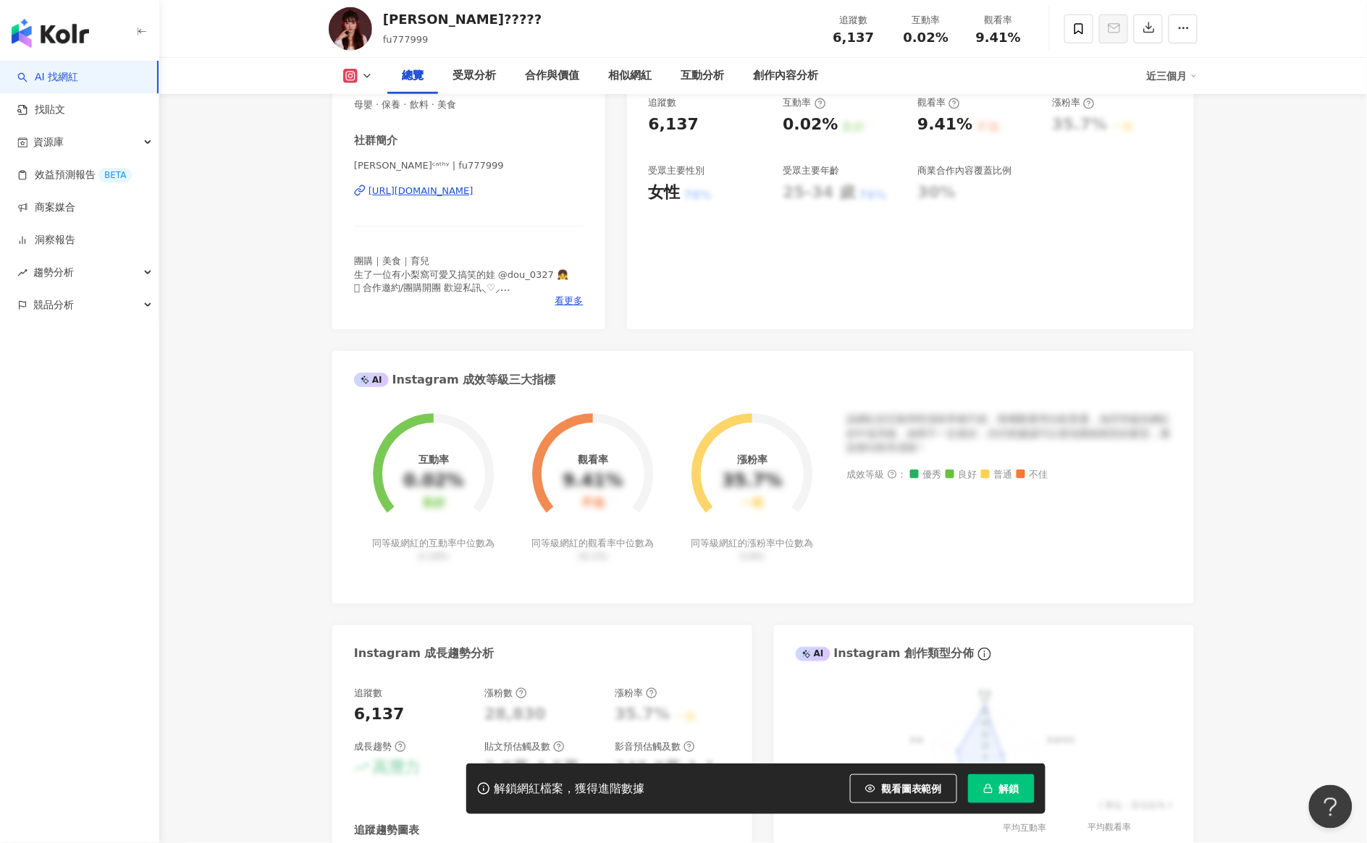
click at [443, 188] on div "https://www.instagram.com/fu777999/" at bounding box center [420, 191] width 105 height 13
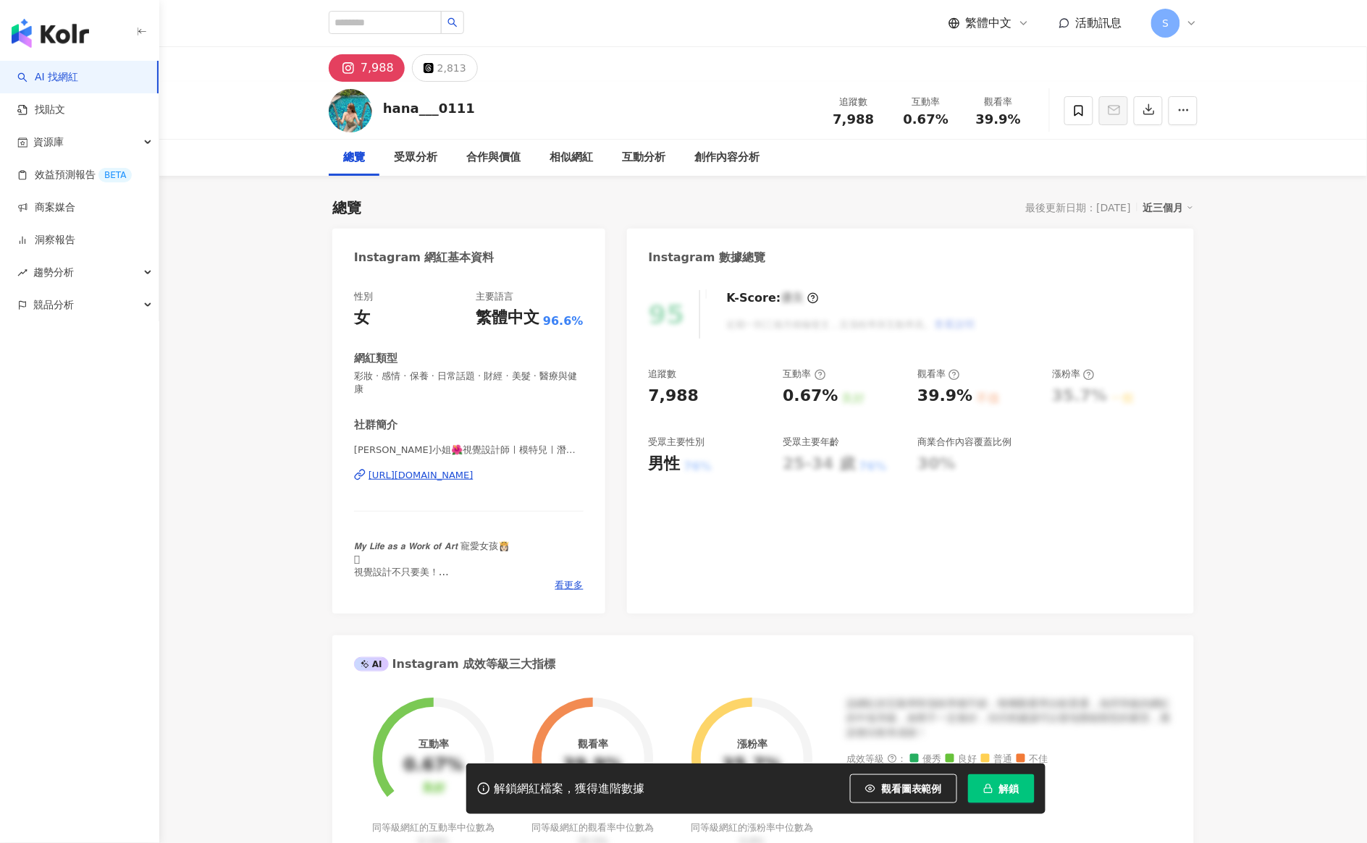
click at [462, 472] on div "https://www.instagram.com/hana___0111/" at bounding box center [420, 475] width 105 height 13
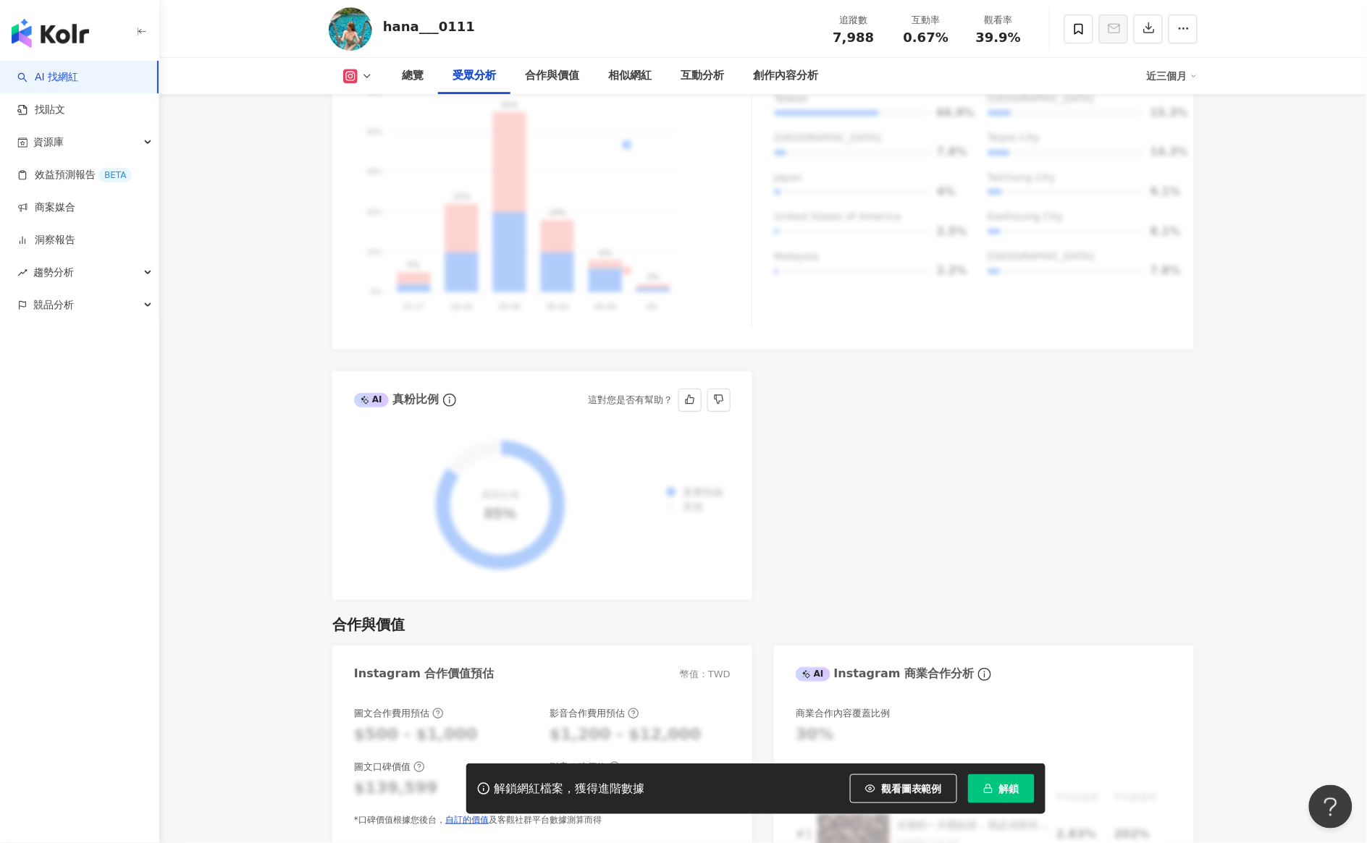
scroll to position [2443, 0]
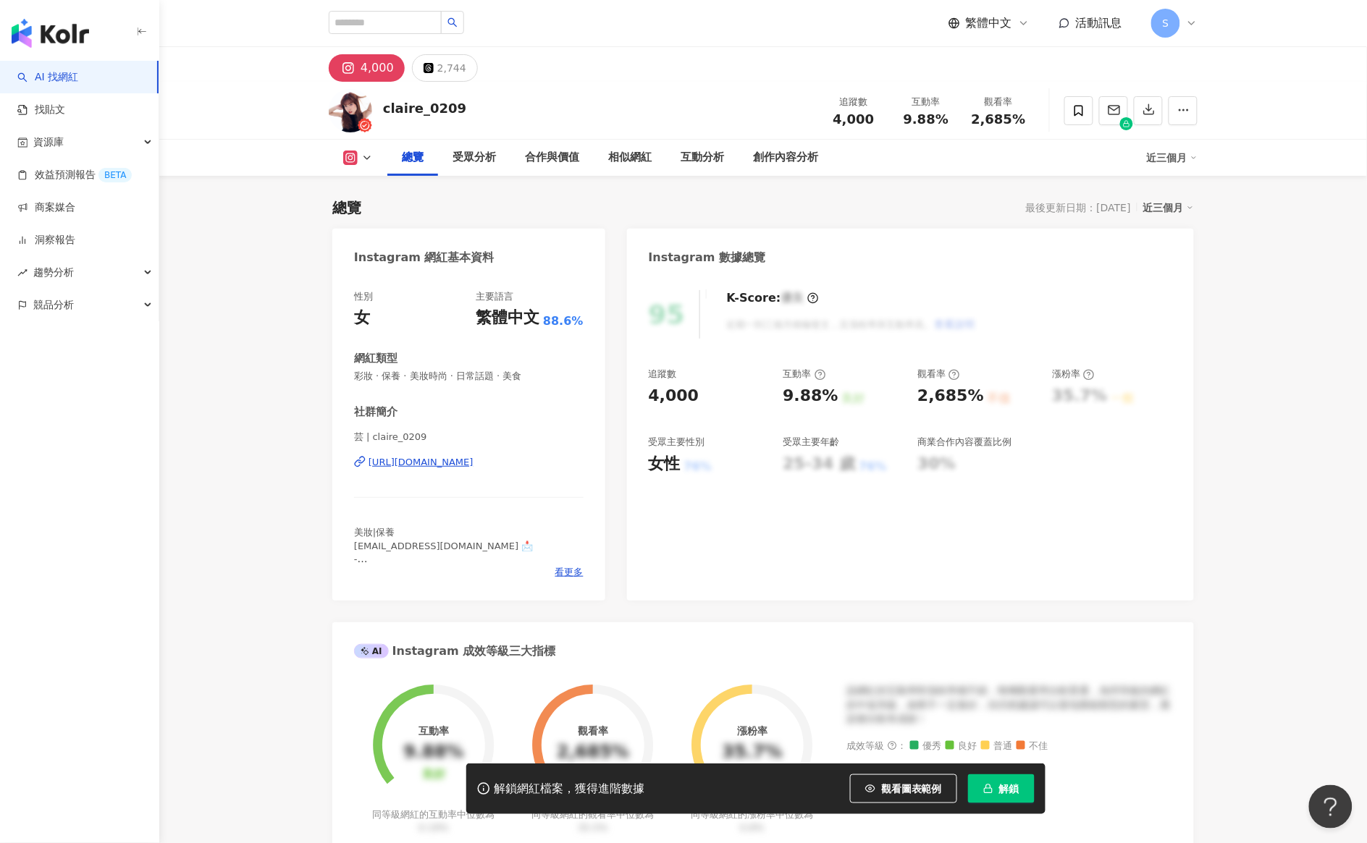
click at [449, 461] on div "https://www.instagram.com/claire_0209/" at bounding box center [420, 462] width 105 height 13
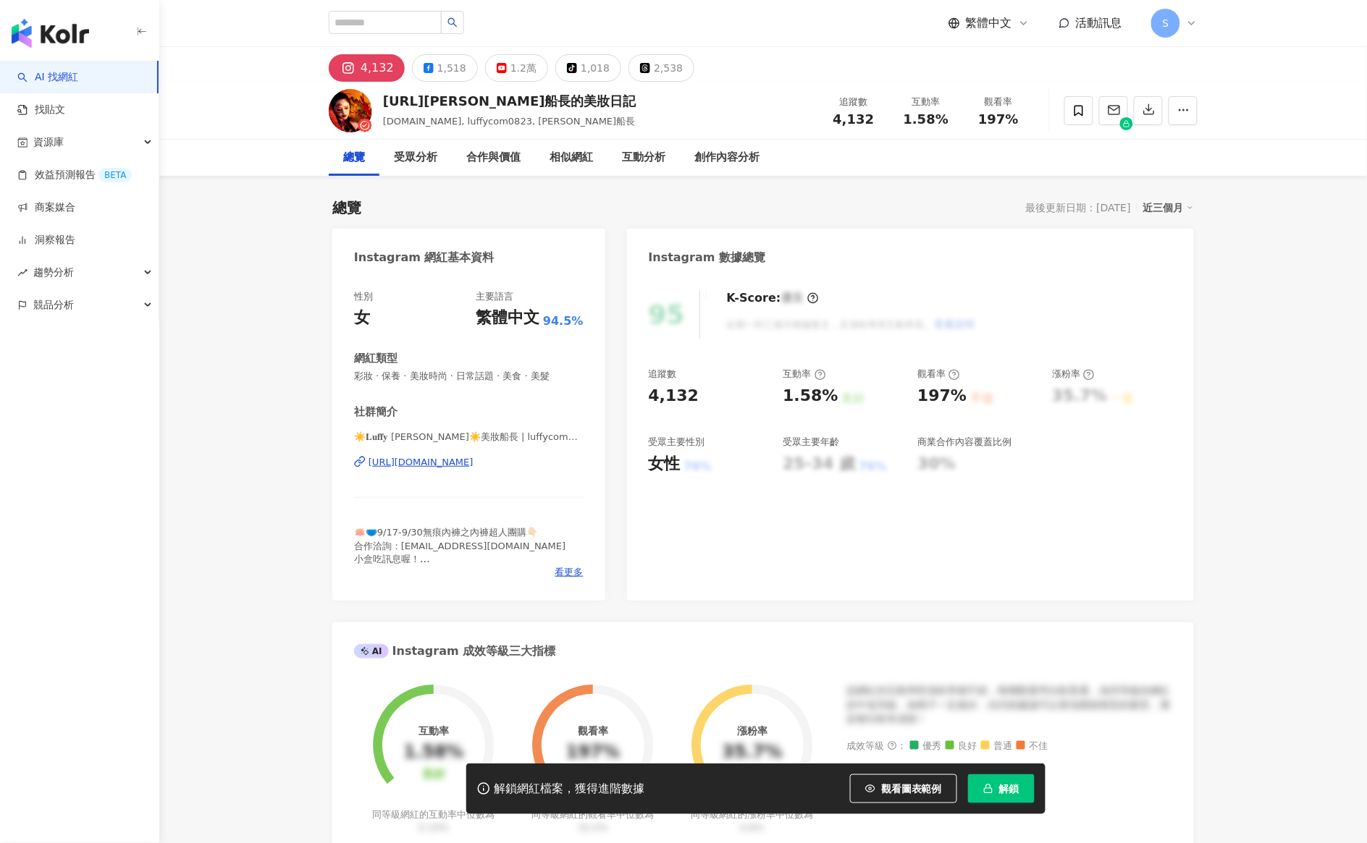
click at [1000, 795] on span "解鎖" at bounding box center [1009, 789] width 20 height 12
click at [483, 583] on div "性別 女 主要語言 繁體中文 94.5% 網紅類型 彩妝 · 保養 · 美妝時尚 · 日常話題 · 美食 · 美髮 社群簡介 ☀️𝐋𝐮𝐟𝐟𝐲 潞霏☀️美妝船長…" at bounding box center [468, 438] width 273 height 325
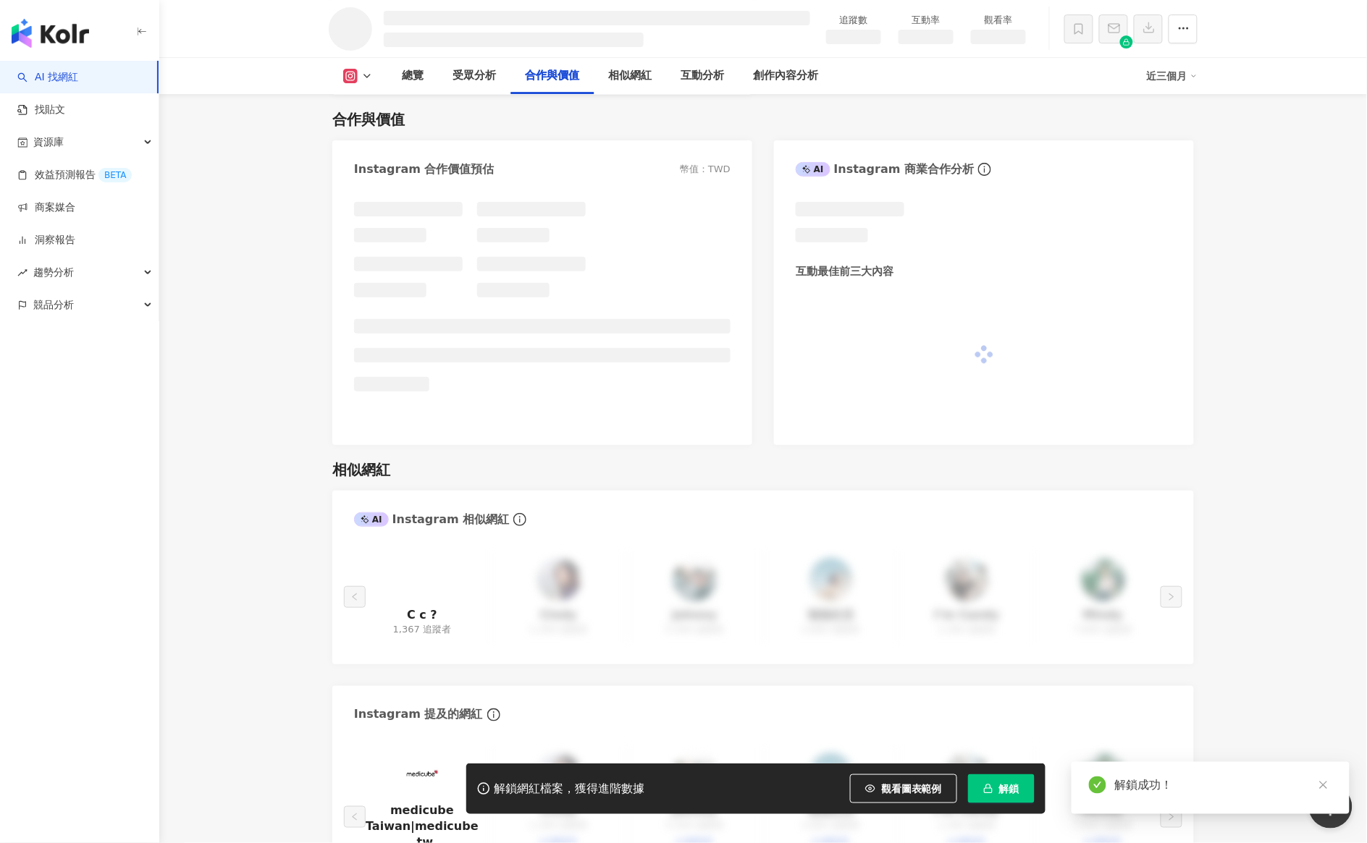
scroll to position [2161, 0]
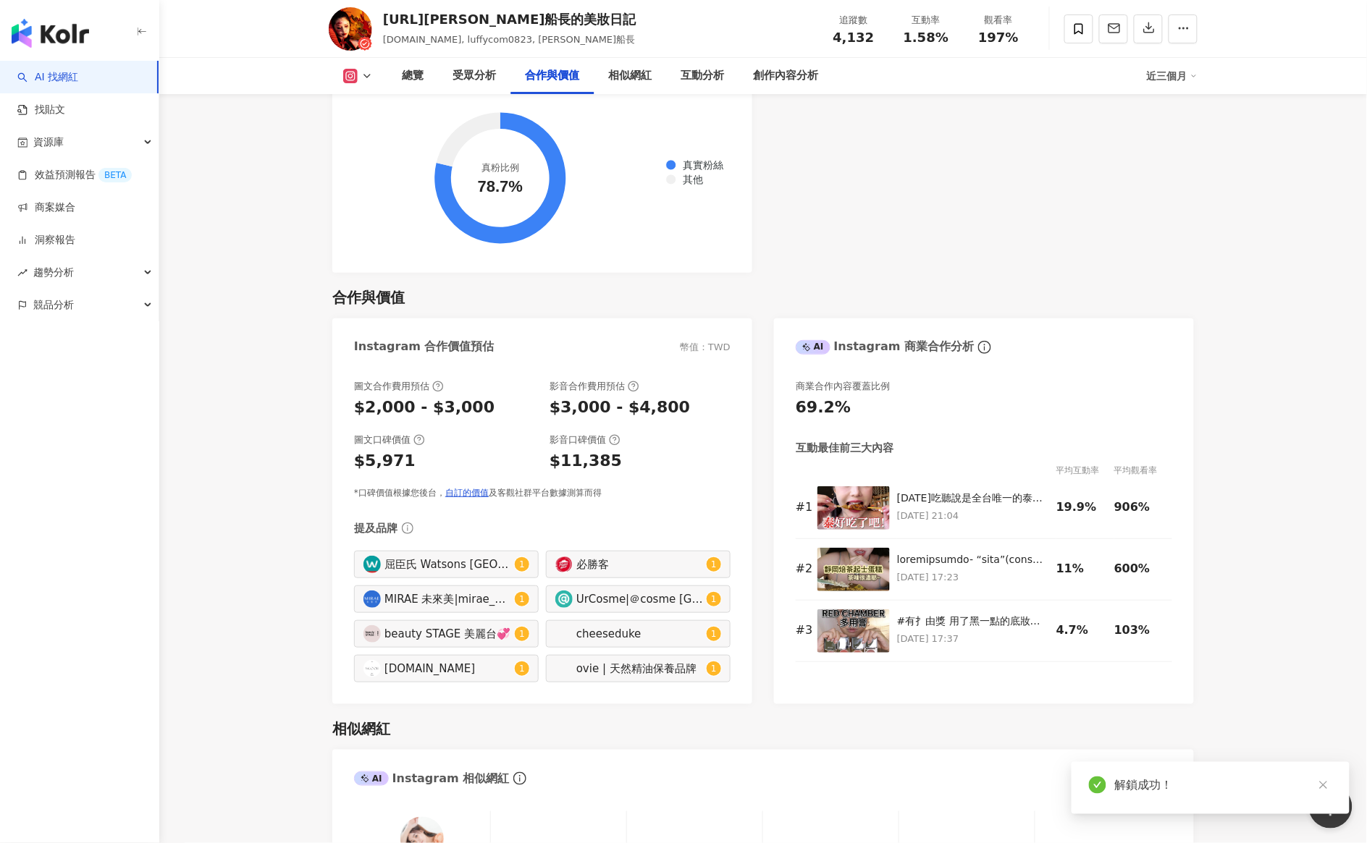
scroll to position [1924, 0]
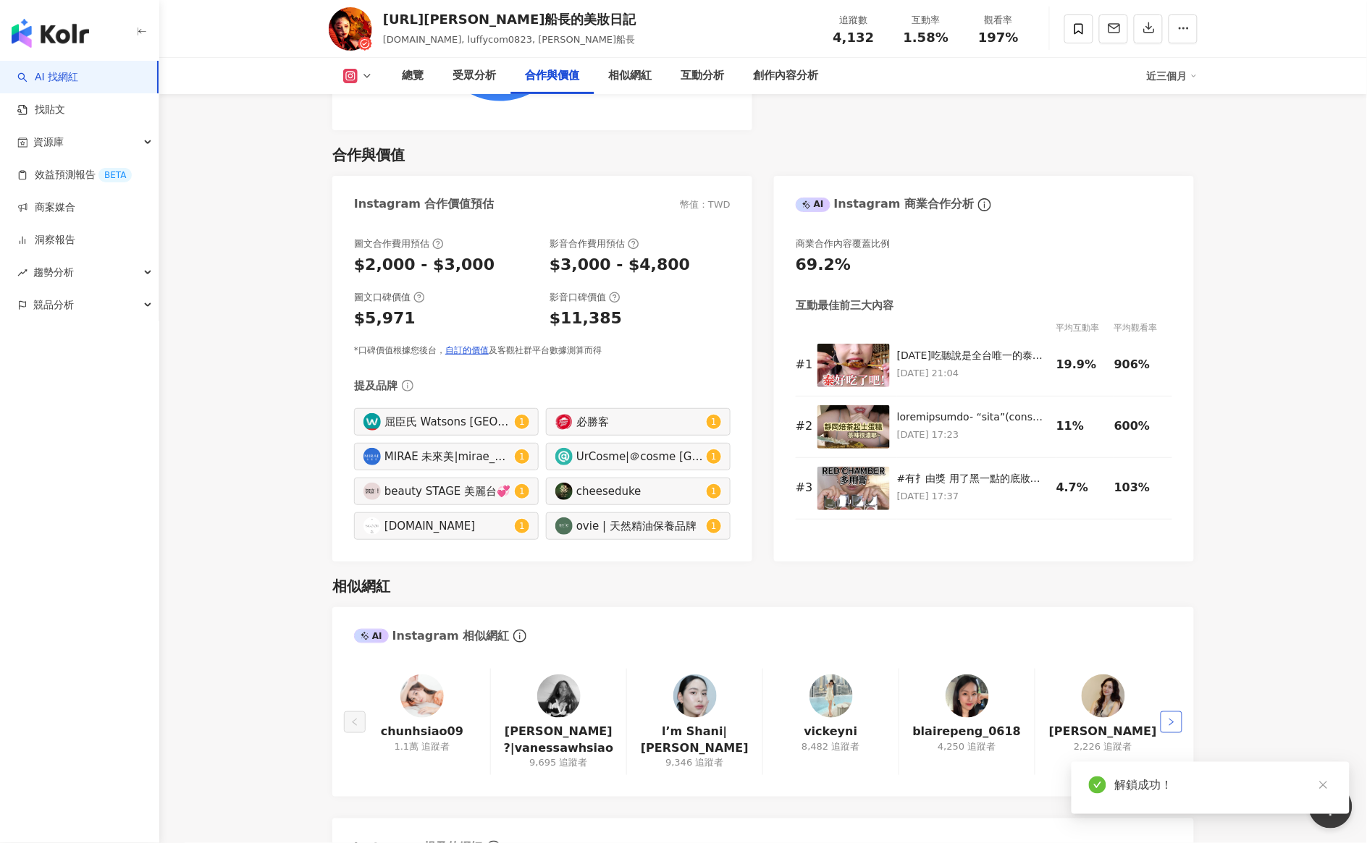
click at [1173, 718] on icon "right" at bounding box center [1171, 722] width 9 height 9
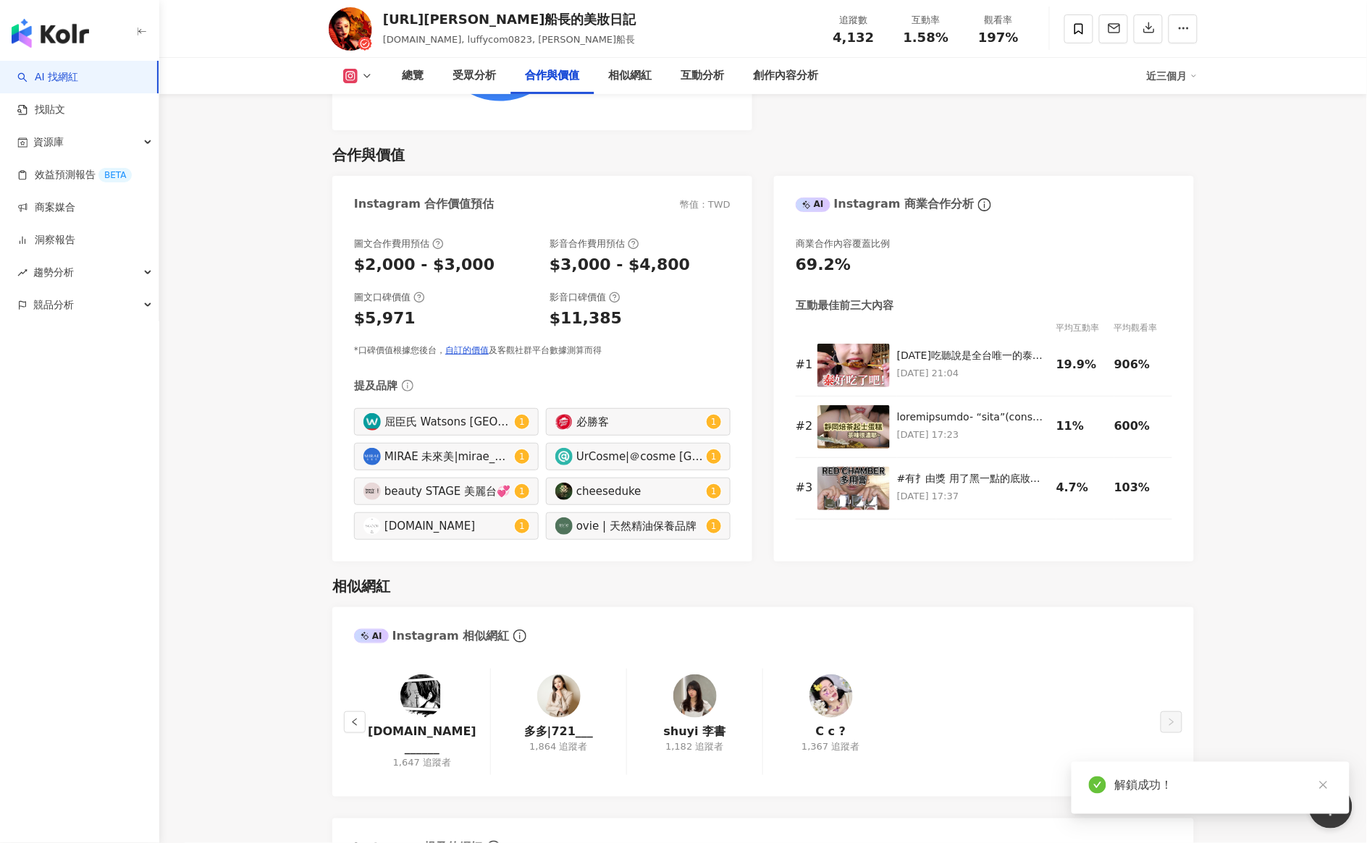
scroll to position [2195, 0]
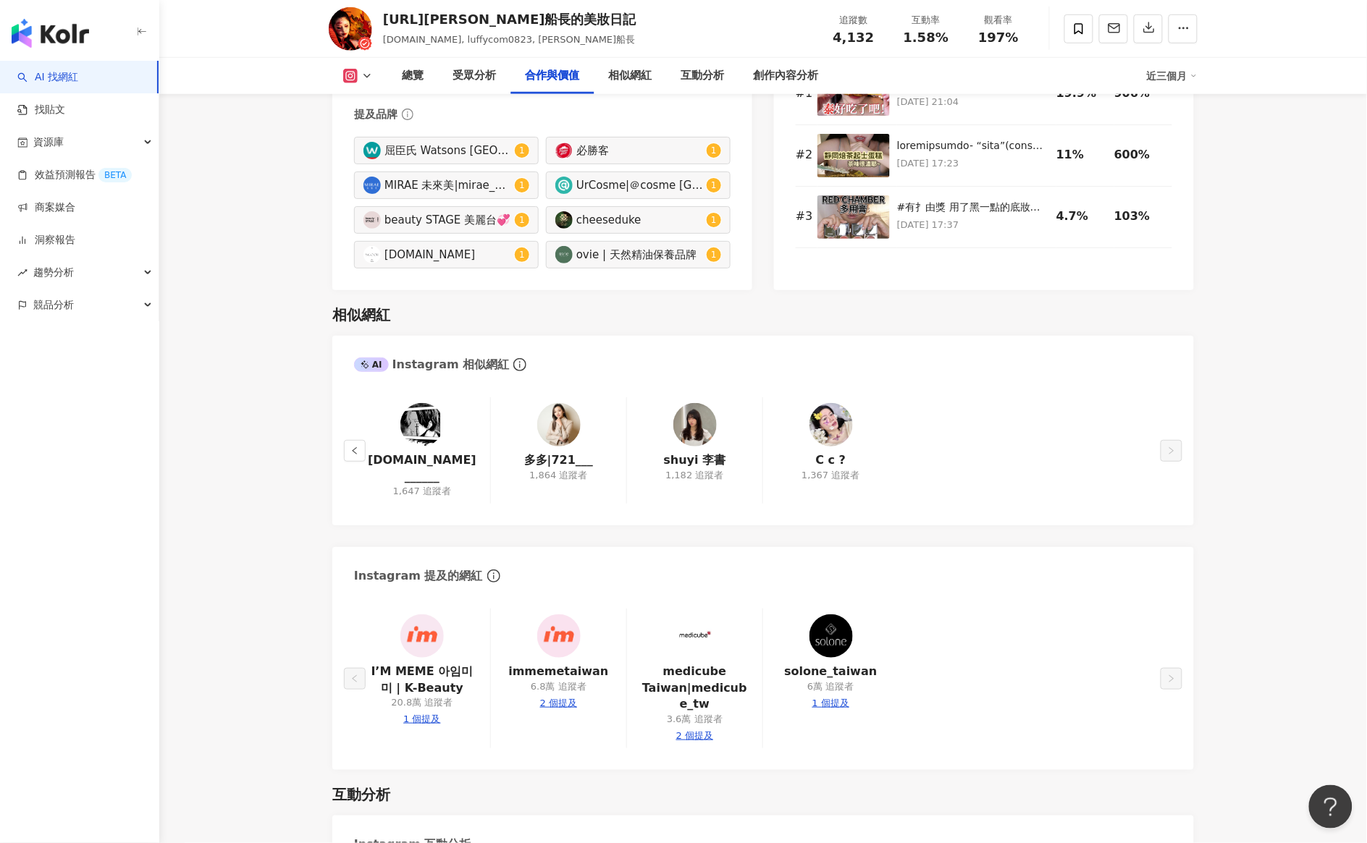
click at [562, 434] on img at bounding box center [558, 424] width 43 height 43
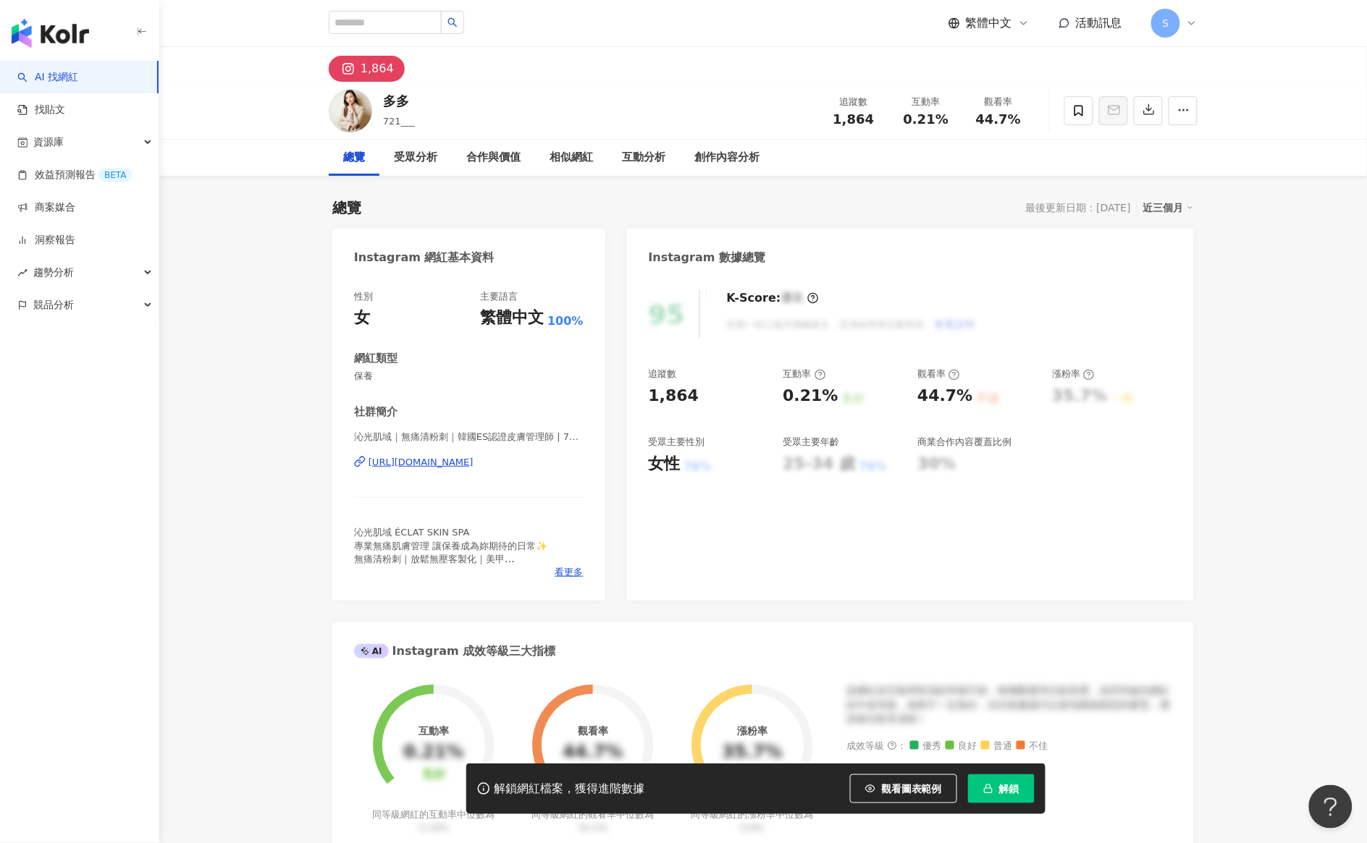
drag, startPoint x: 290, startPoint y: 303, endPoint x: 284, endPoint y: 85, distance: 217.2
click at [473, 461] on div "https://www.instagram.com/weiwei_make_up/" at bounding box center [420, 462] width 105 height 13
click at [1005, 790] on span "解鎖" at bounding box center [1009, 789] width 20 height 12
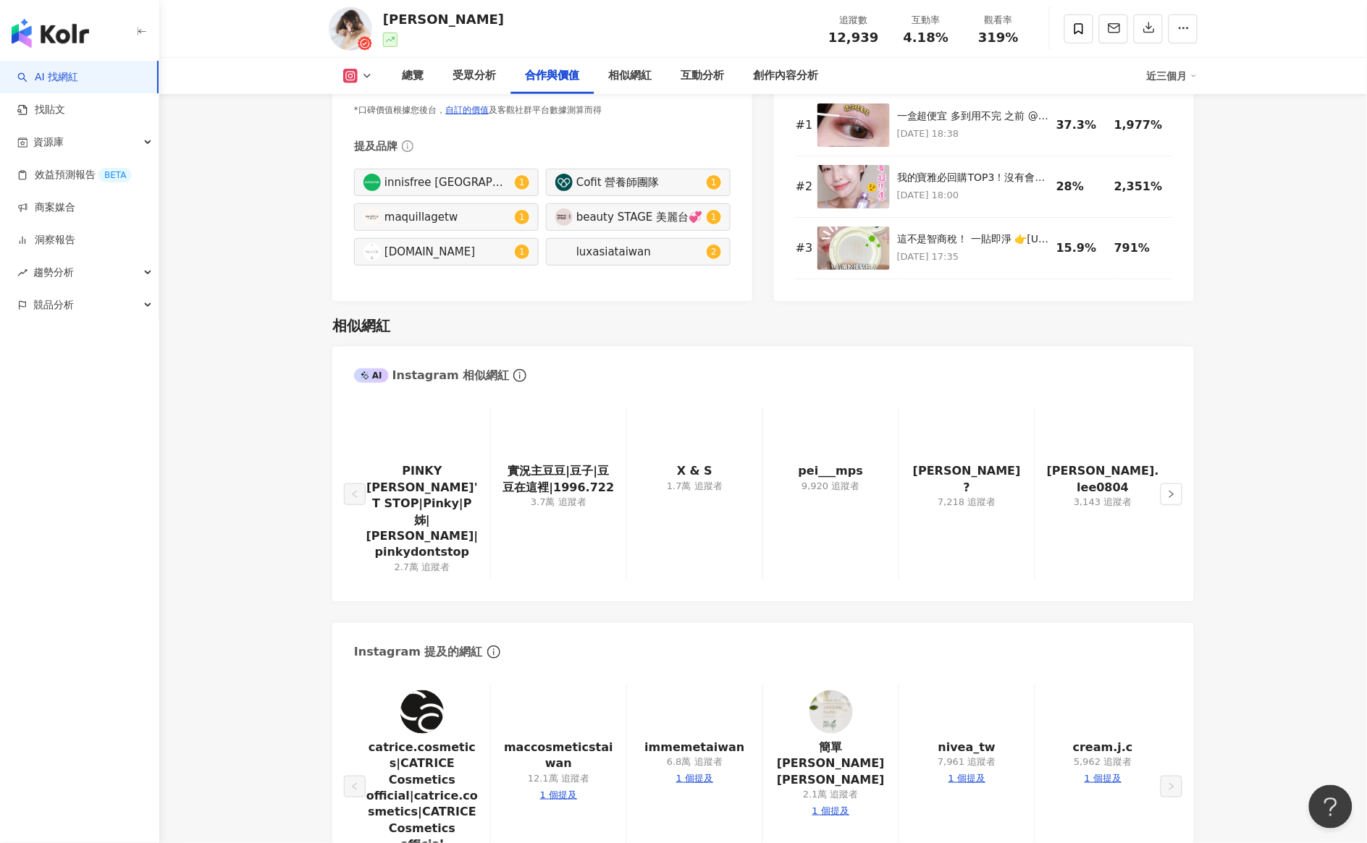
scroll to position [2171, 0]
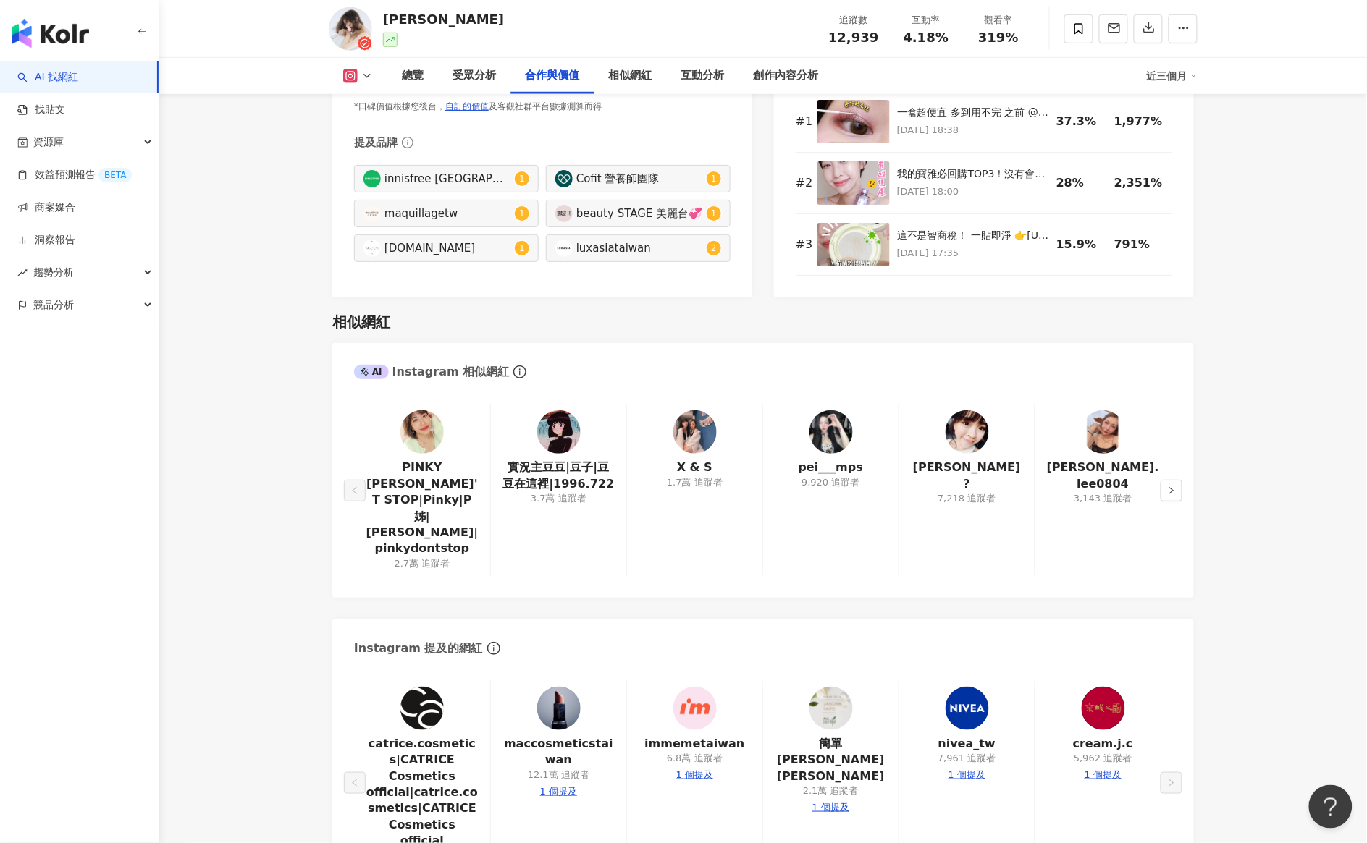
click at [692, 432] on img at bounding box center [694, 431] width 43 height 43
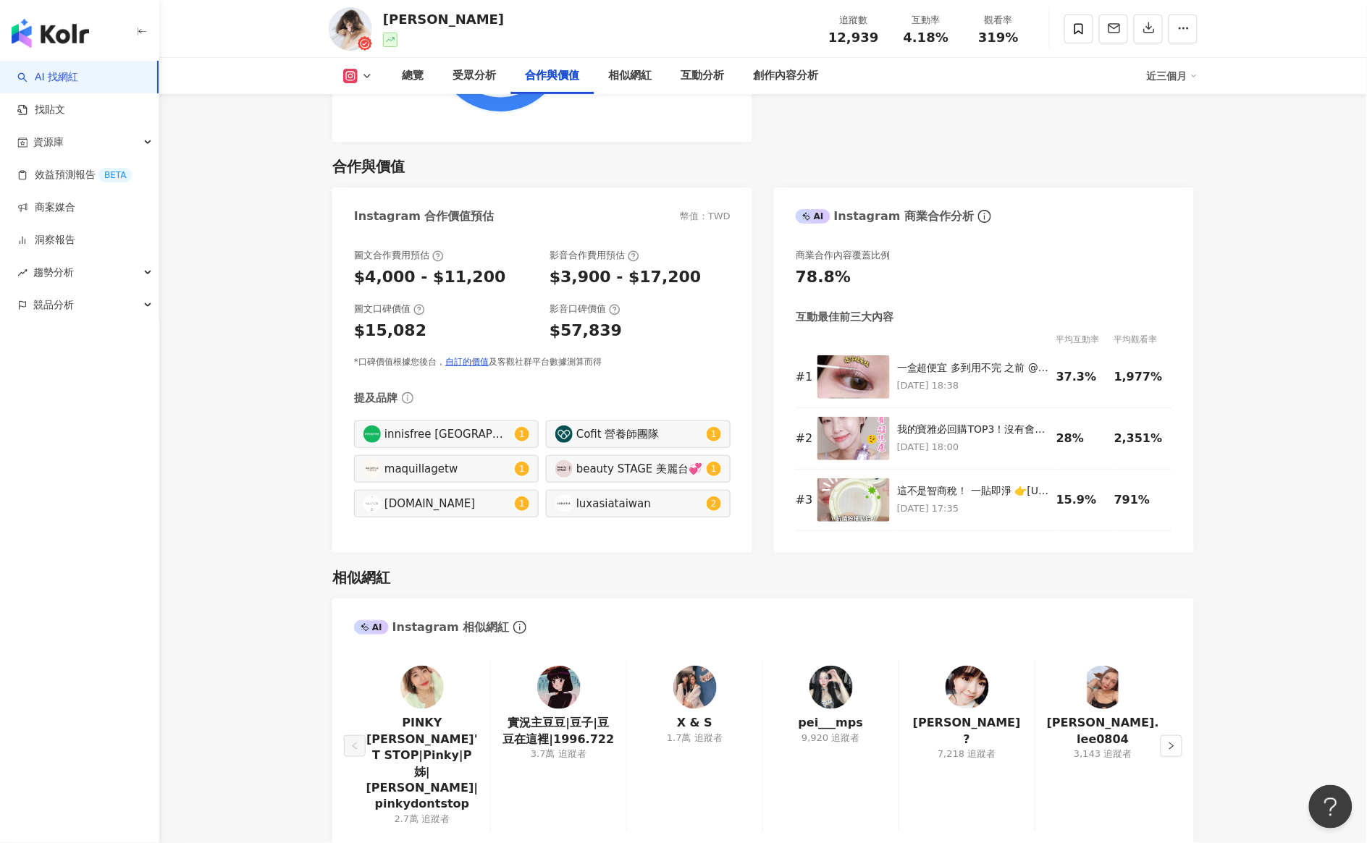
scroll to position [2187, 0]
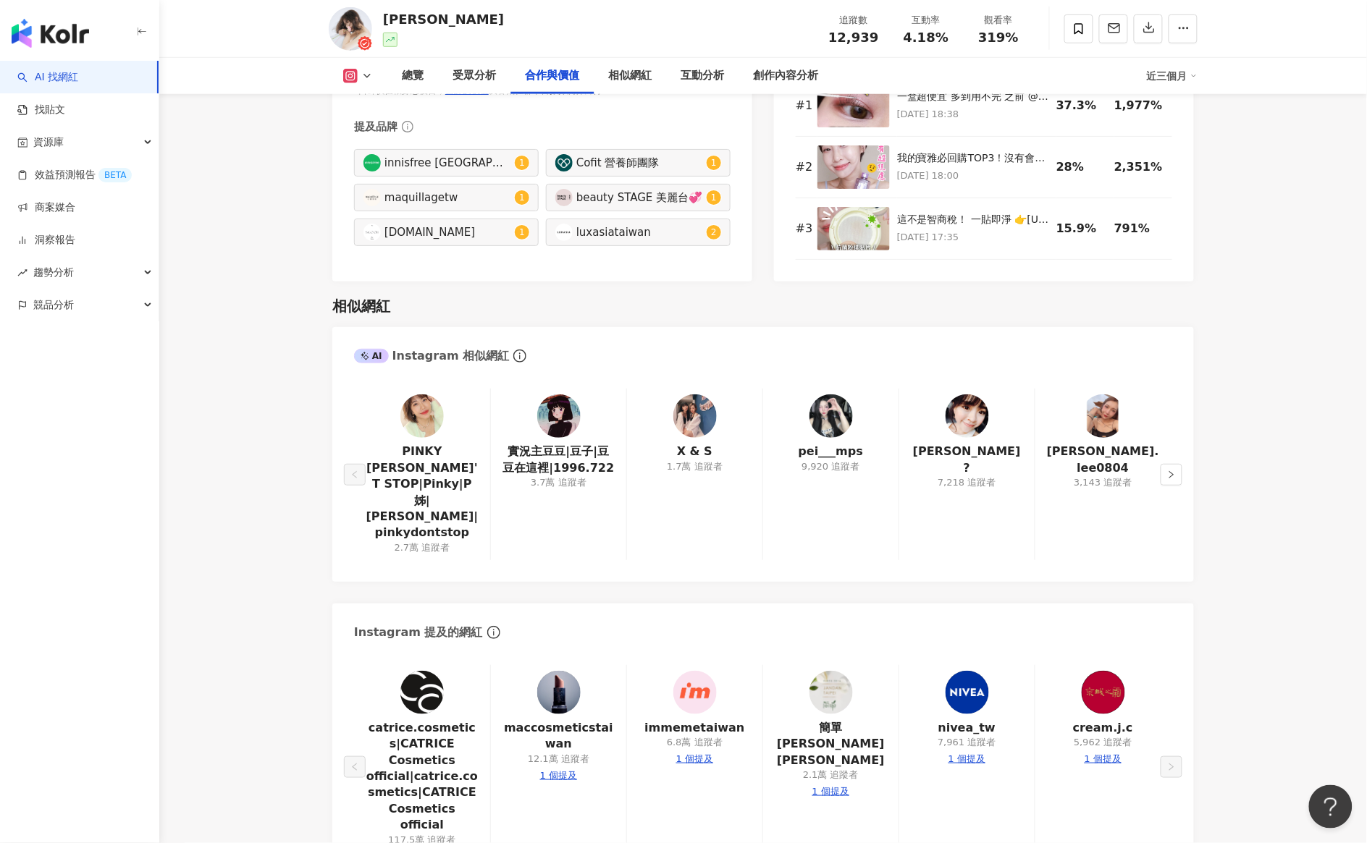
click at [422, 422] on img at bounding box center [421, 415] width 43 height 43
click at [970, 420] on img at bounding box center [966, 415] width 43 height 43
click at [836, 416] on img at bounding box center [830, 415] width 43 height 43
click at [1169, 470] on icon "right" at bounding box center [1171, 474] width 9 height 9
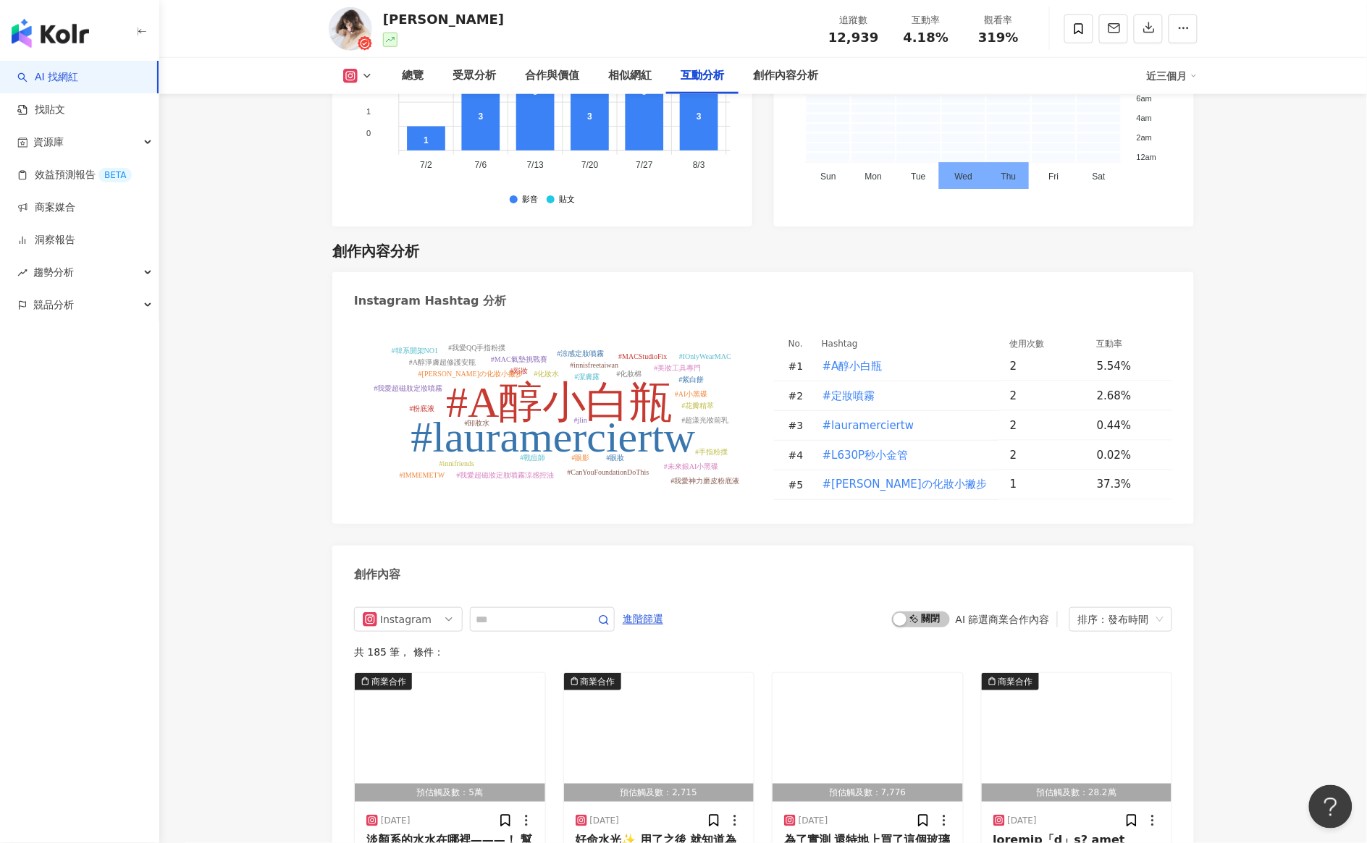
scroll to position [4869, 0]
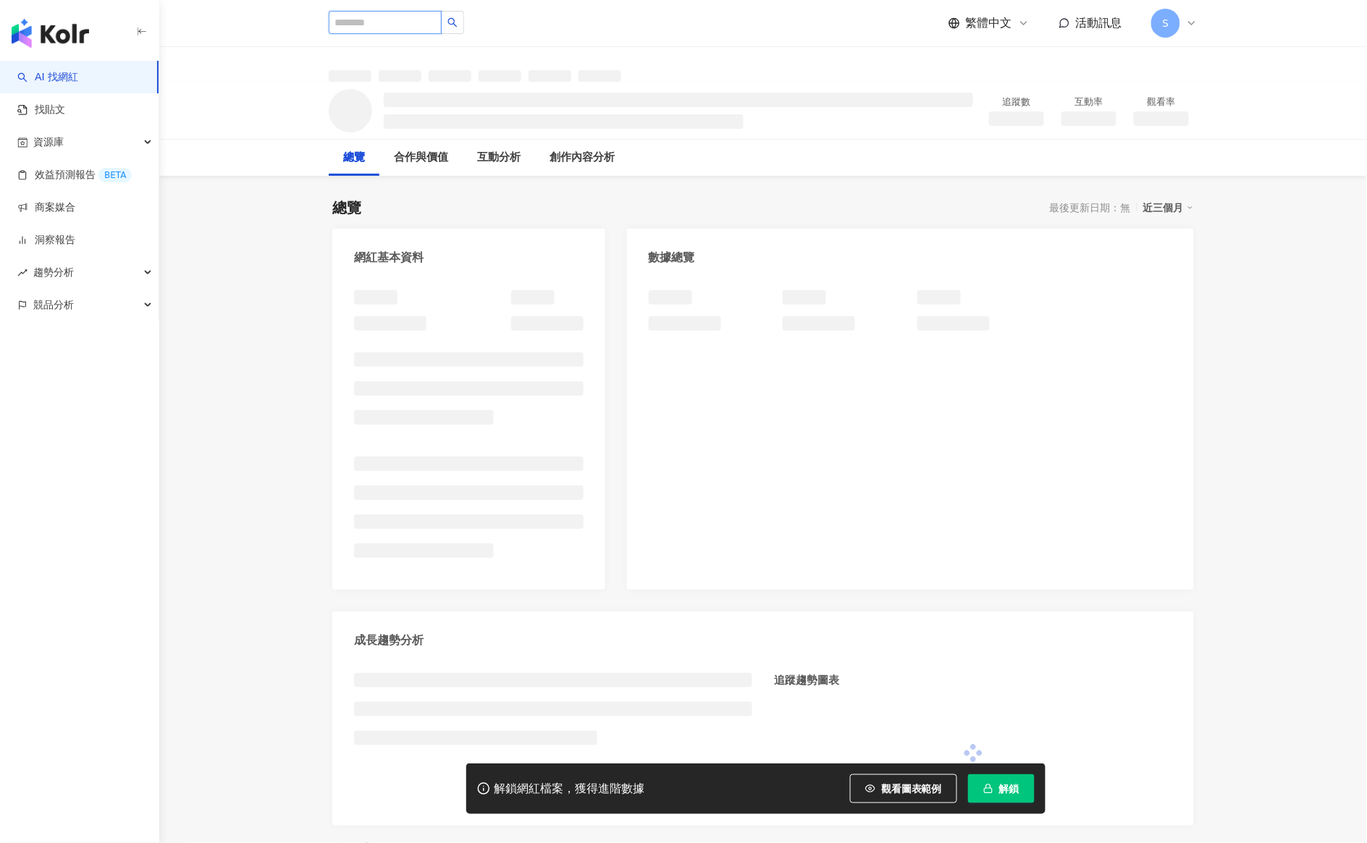
click at [381, 30] on input "search" at bounding box center [385, 22] width 113 height 23
click at [375, 22] on input "search" at bounding box center [385, 22] width 113 height 23
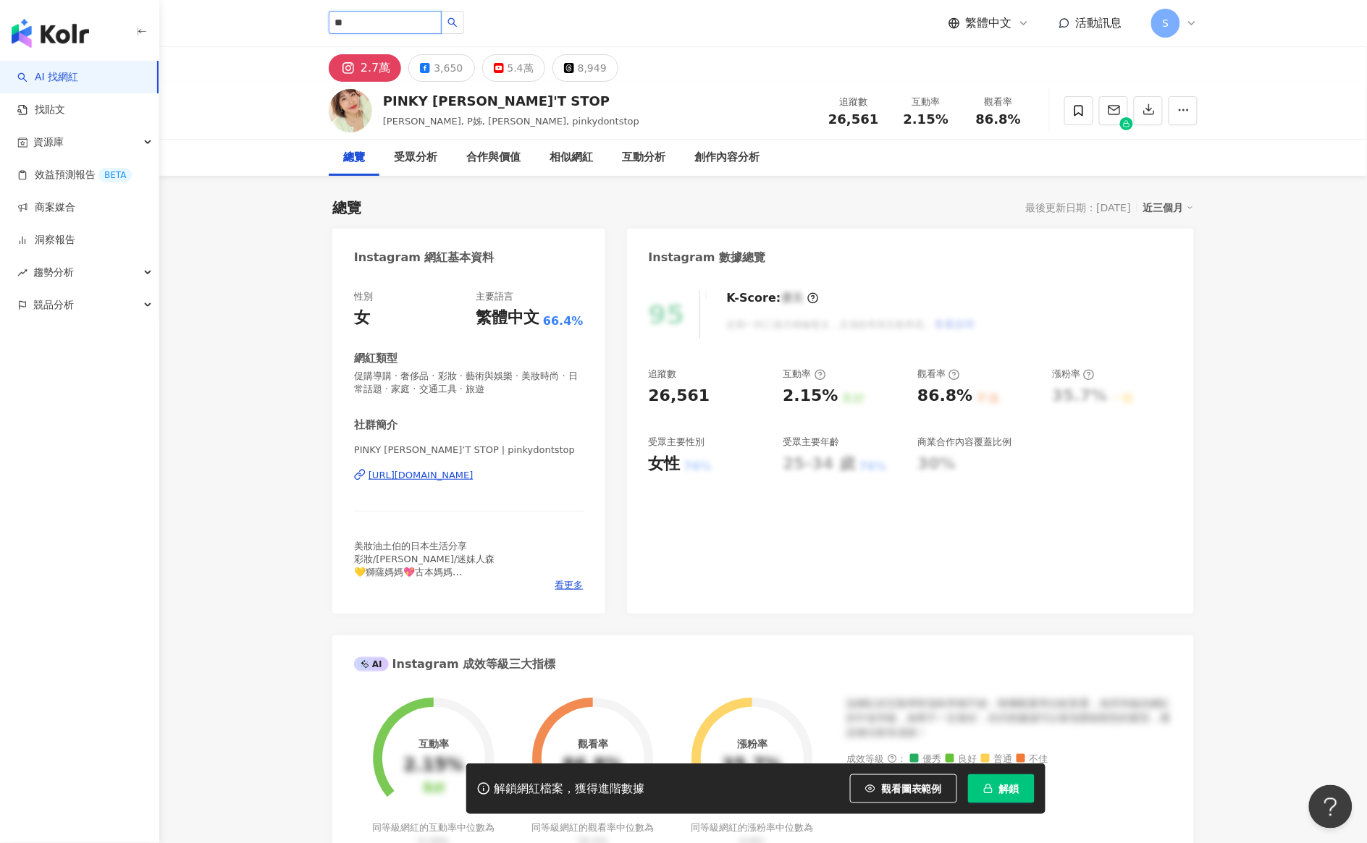
type input "*"
type input "***"
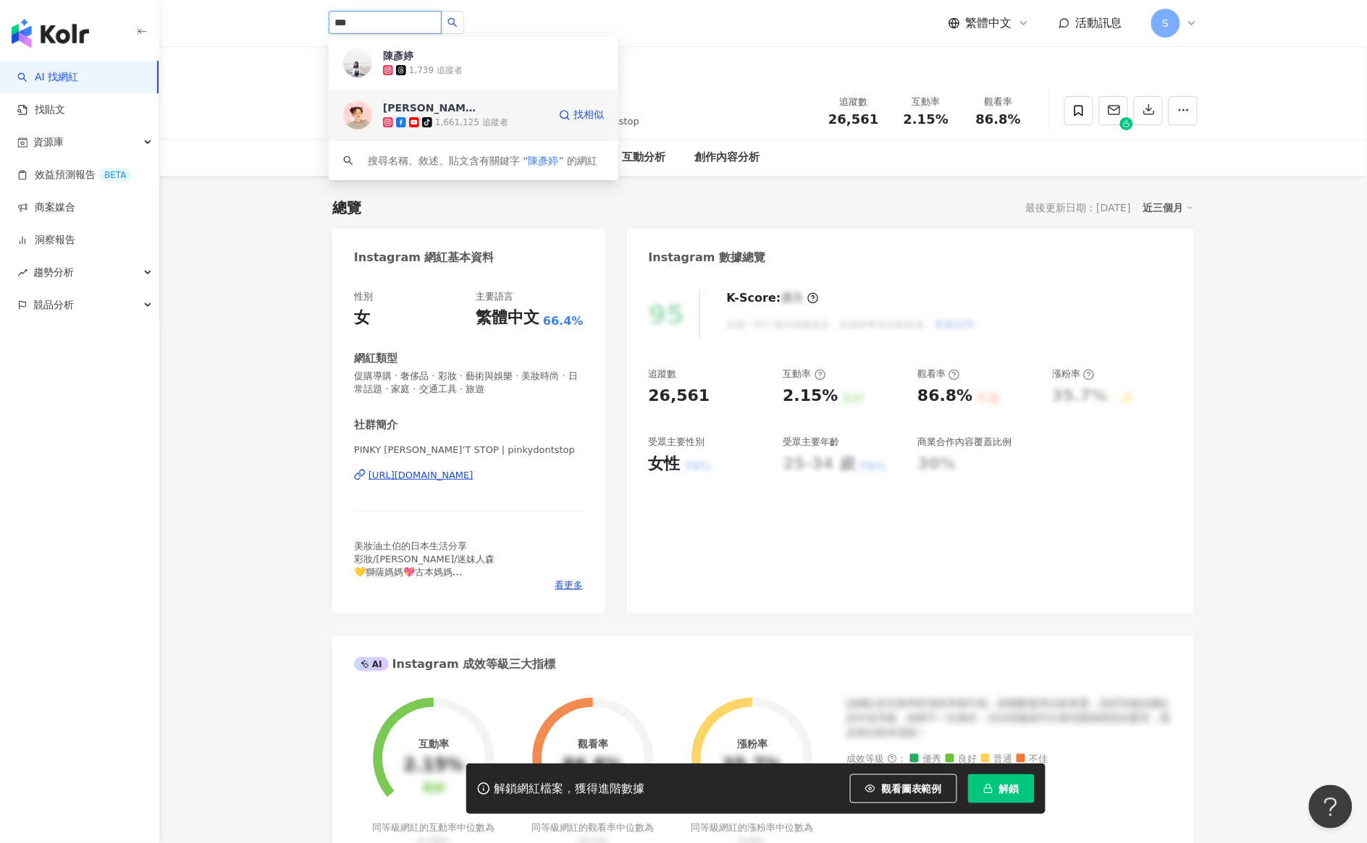
click at [452, 117] on div "1,661,125 追蹤者" at bounding box center [471, 123] width 73 height 12
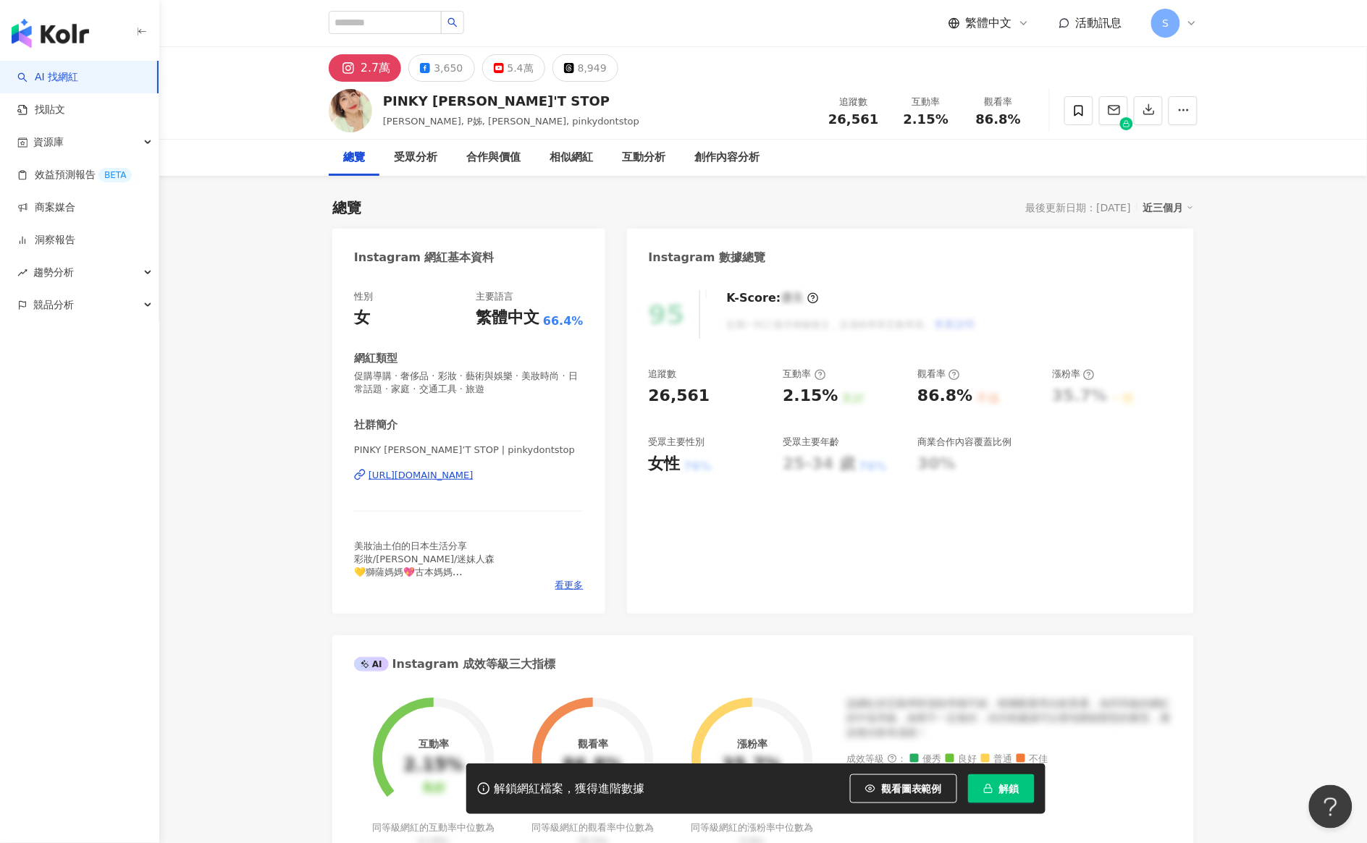
click at [473, 479] on div "https://www.instagram.com/pinkydontstop/" at bounding box center [420, 475] width 105 height 13
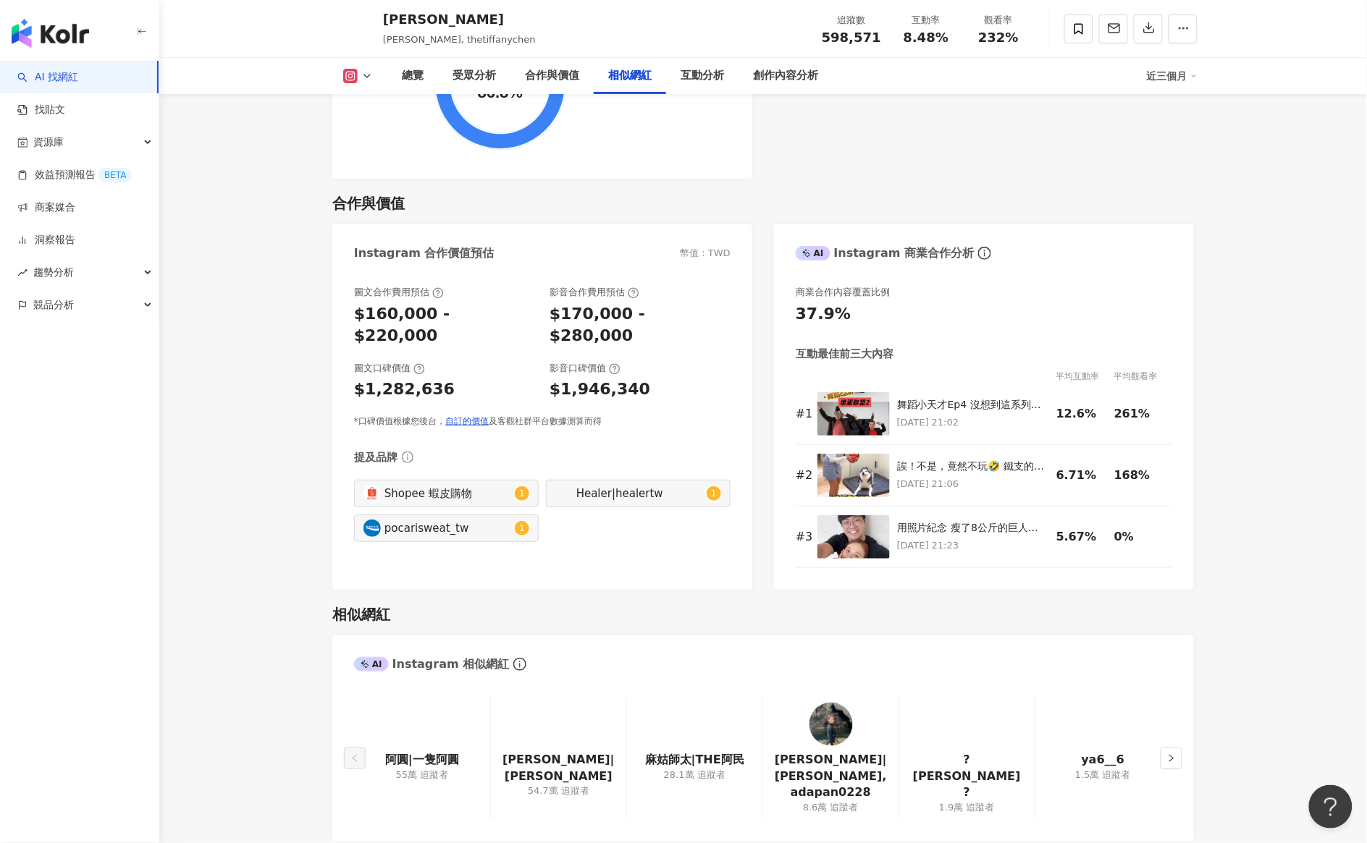
scroll to position [2443, 0]
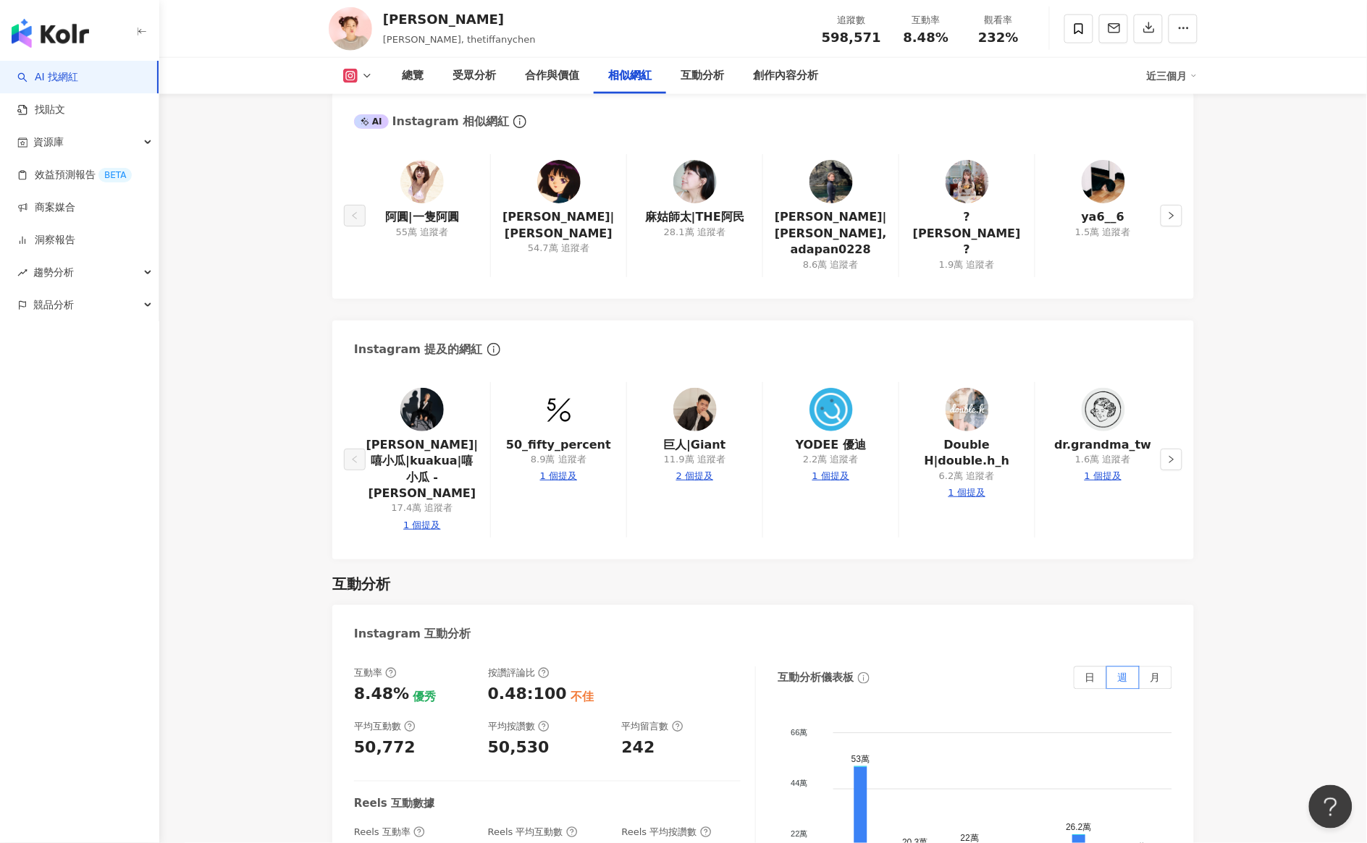
click at [963, 165] on img at bounding box center [966, 181] width 43 height 43
click at [1167, 211] on icon "right" at bounding box center [1171, 215] width 9 height 9
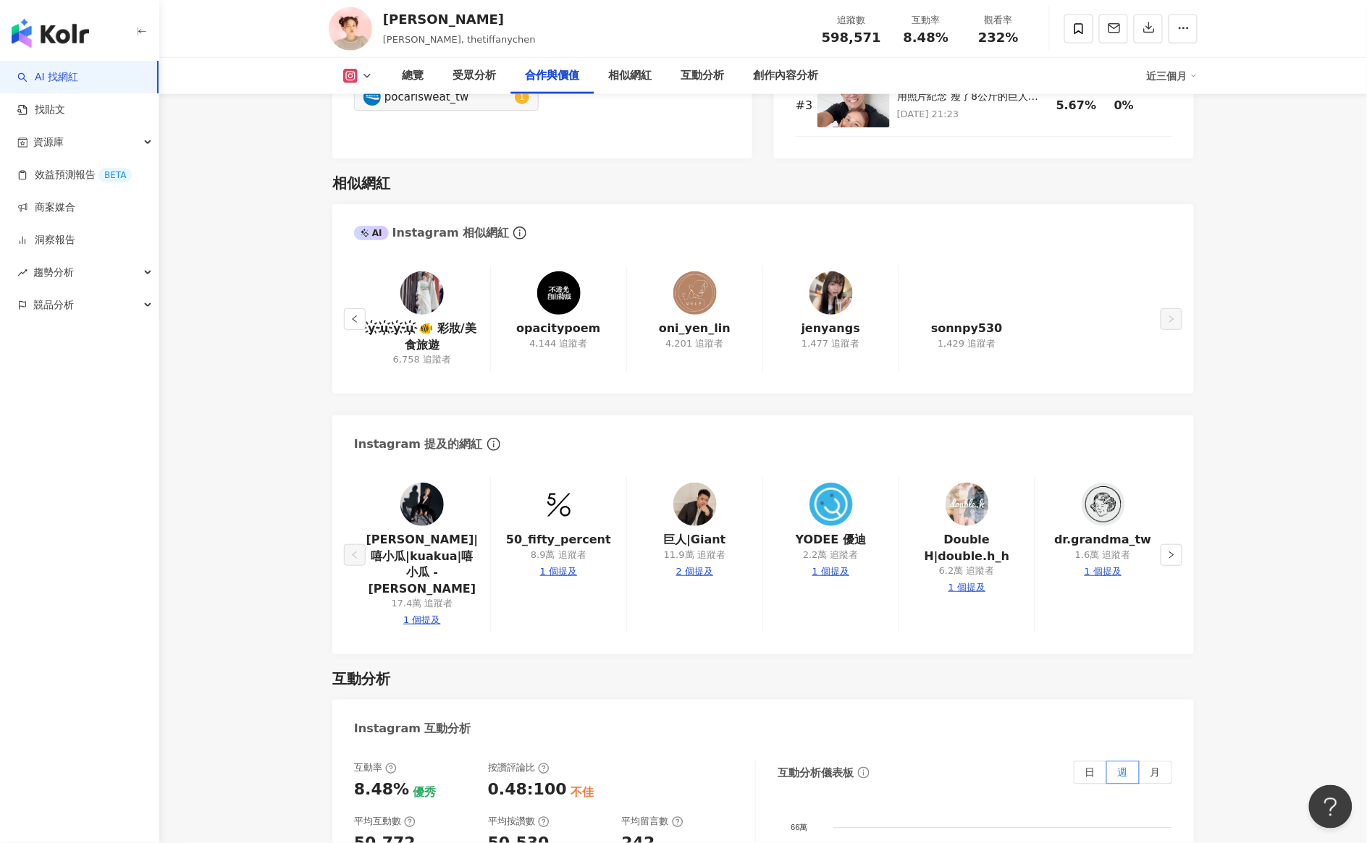
scroll to position [2171, 0]
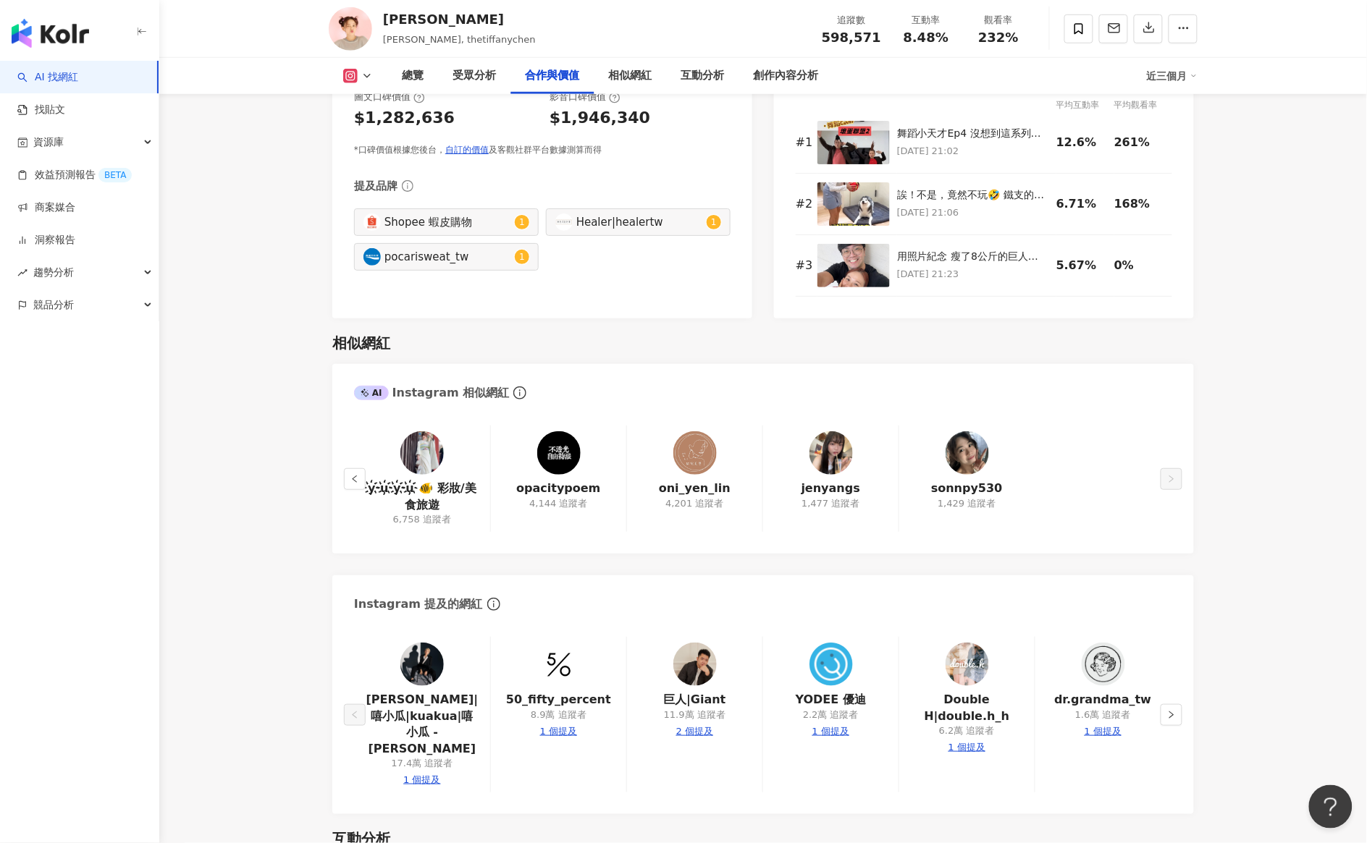
click at [963, 431] on img at bounding box center [966, 452] width 43 height 43
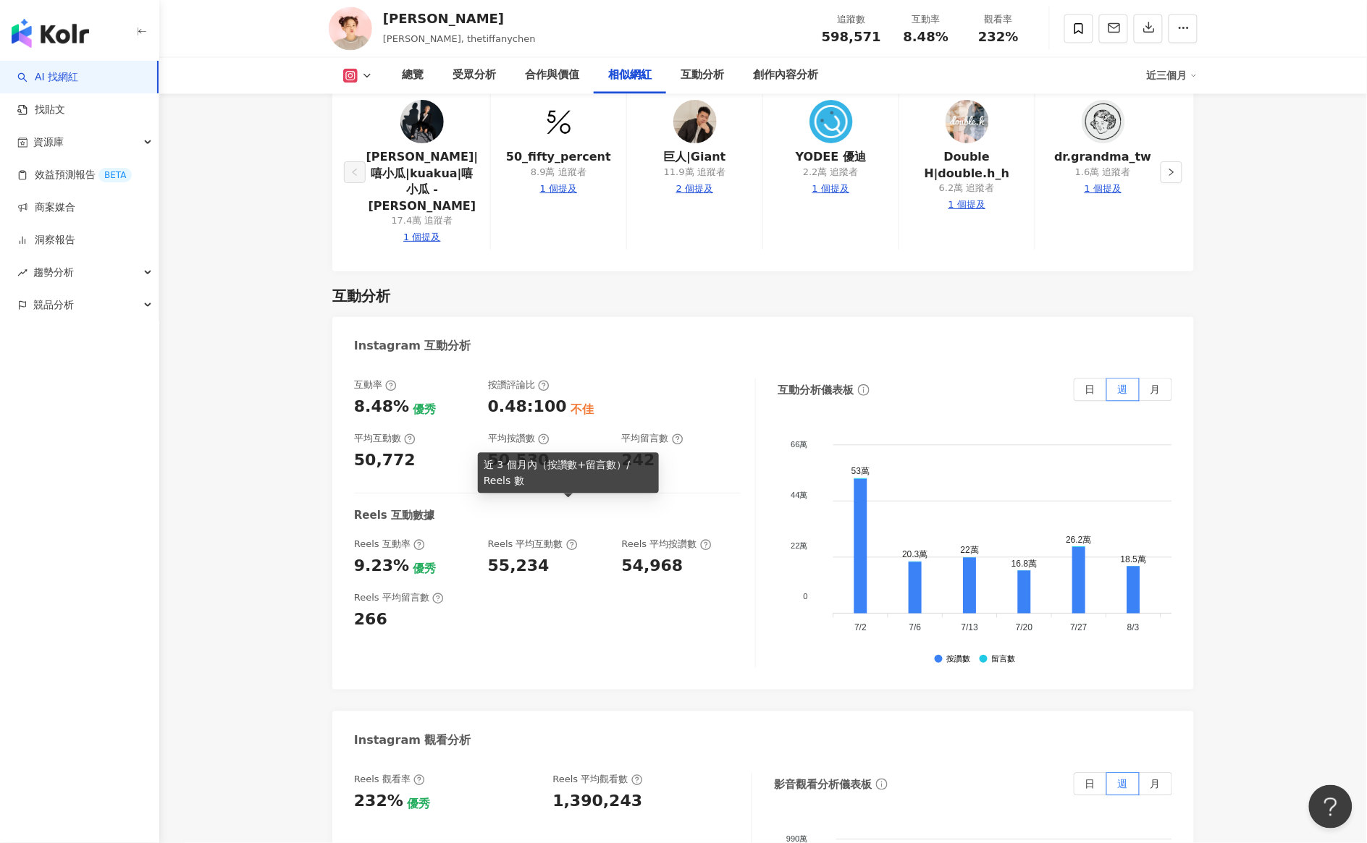
scroll to position [2443, 0]
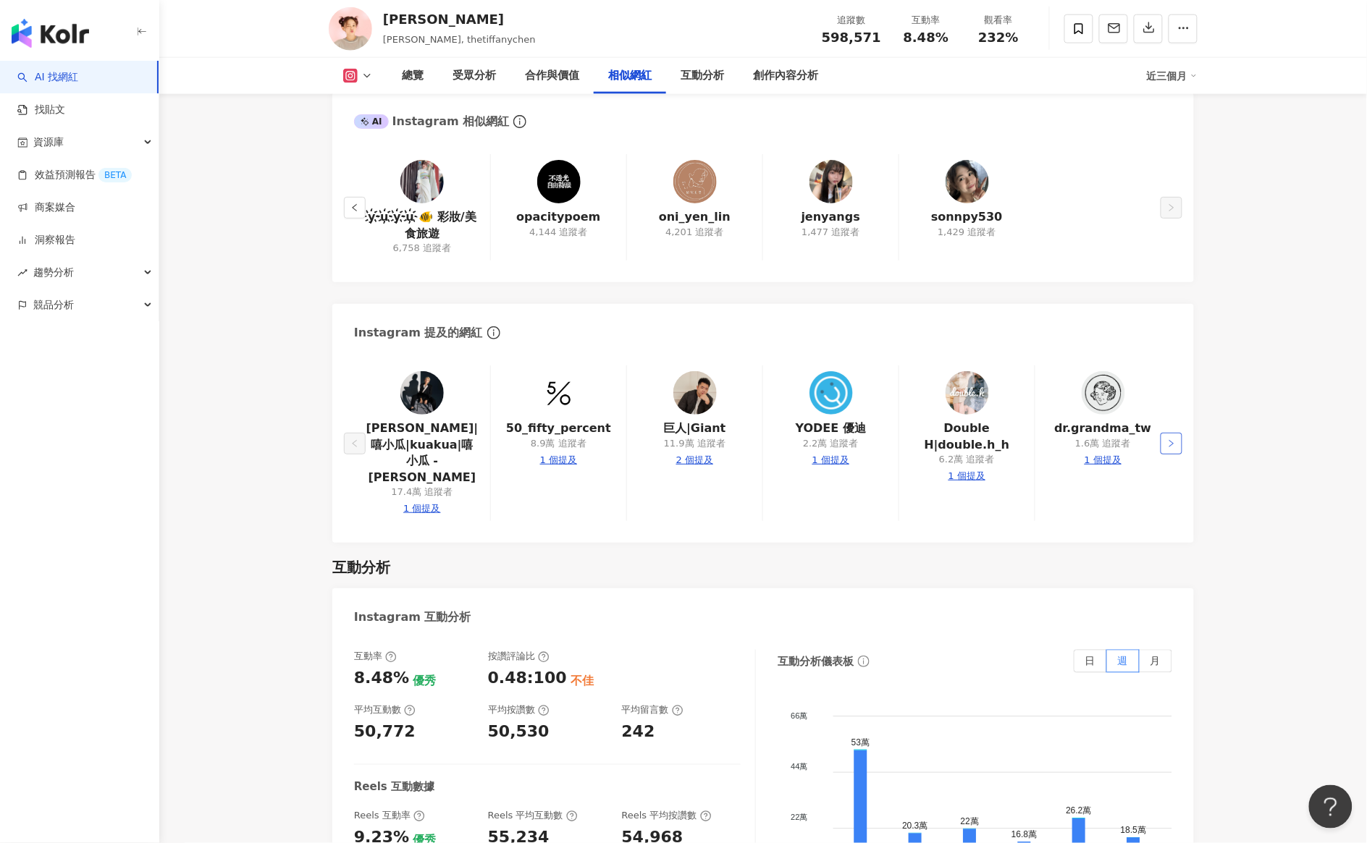
click at [1164, 433] on button "button" at bounding box center [1171, 444] width 22 height 22
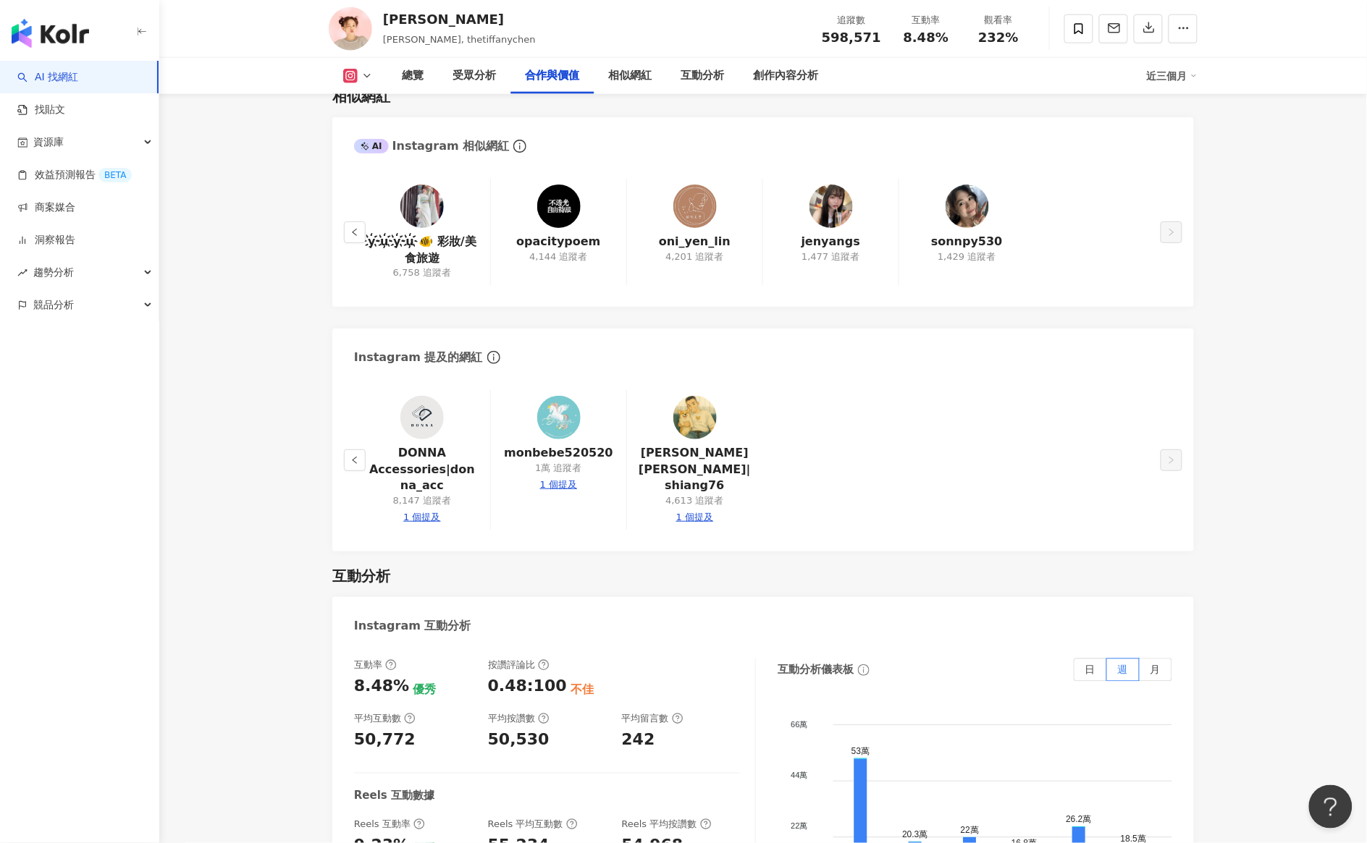
scroll to position [2125, 0]
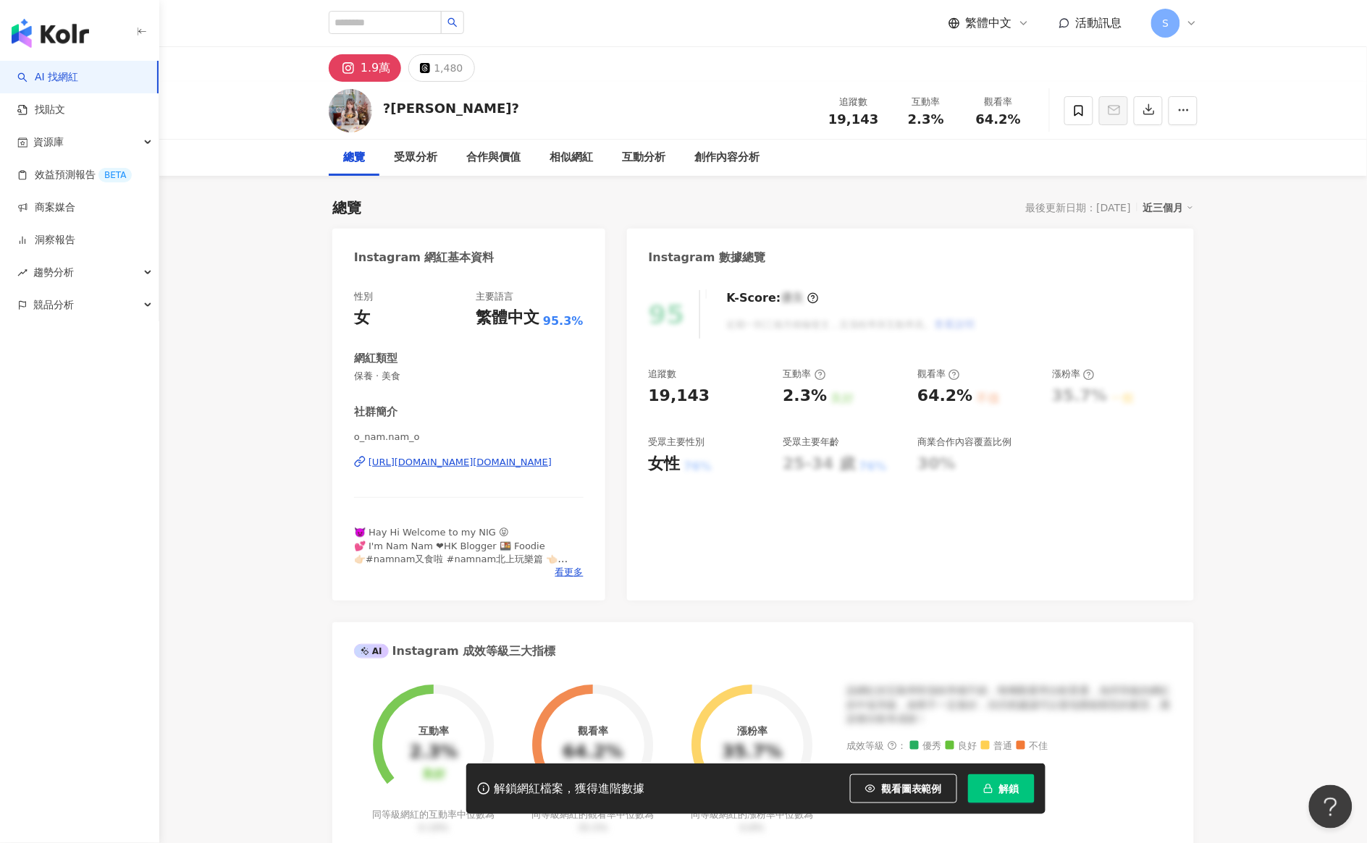
click at [475, 457] on div "https://www.instagram.com/o_nam.nam_o/" at bounding box center [459, 462] width 183 height 13
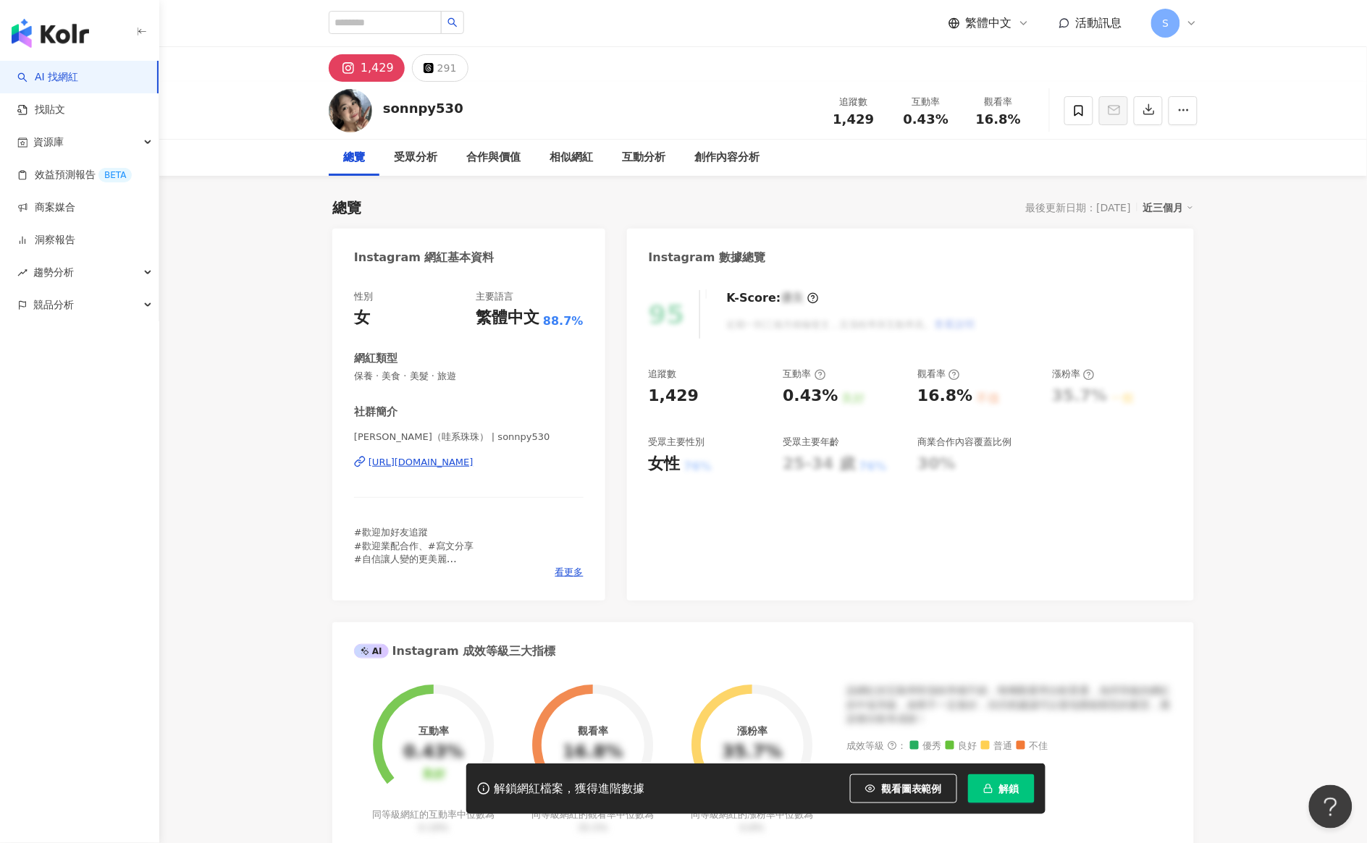
click at [410, 463] on div "[URL][DOMAIN_NAME]" at bounding box center [420, 462] width 105 height 13
